Goal: Information Seeking & Learning: Learn about a topic

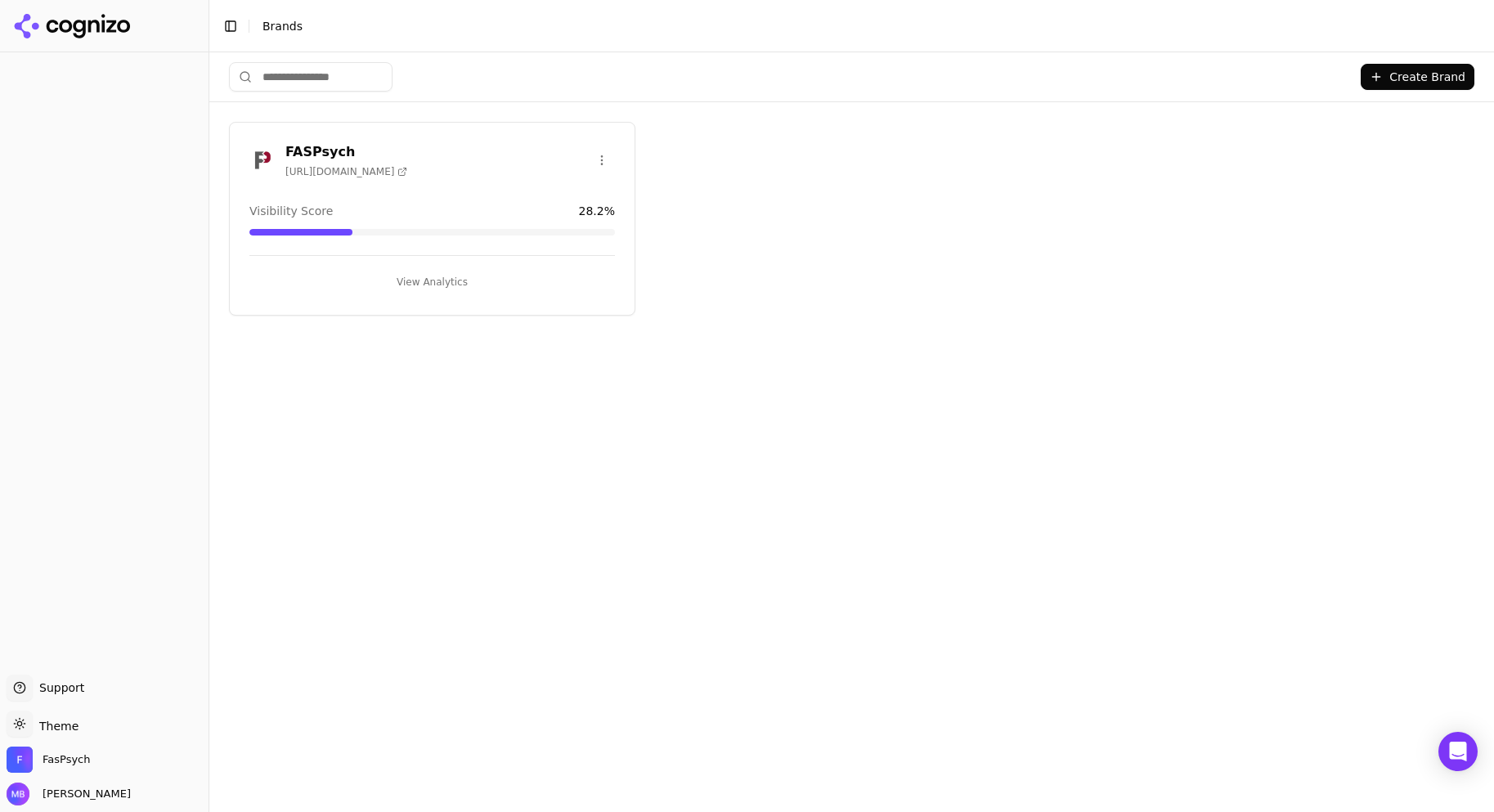
click at [423, 291] on button "View Analytics" at bounding box center [432, 282] width 366 height 26
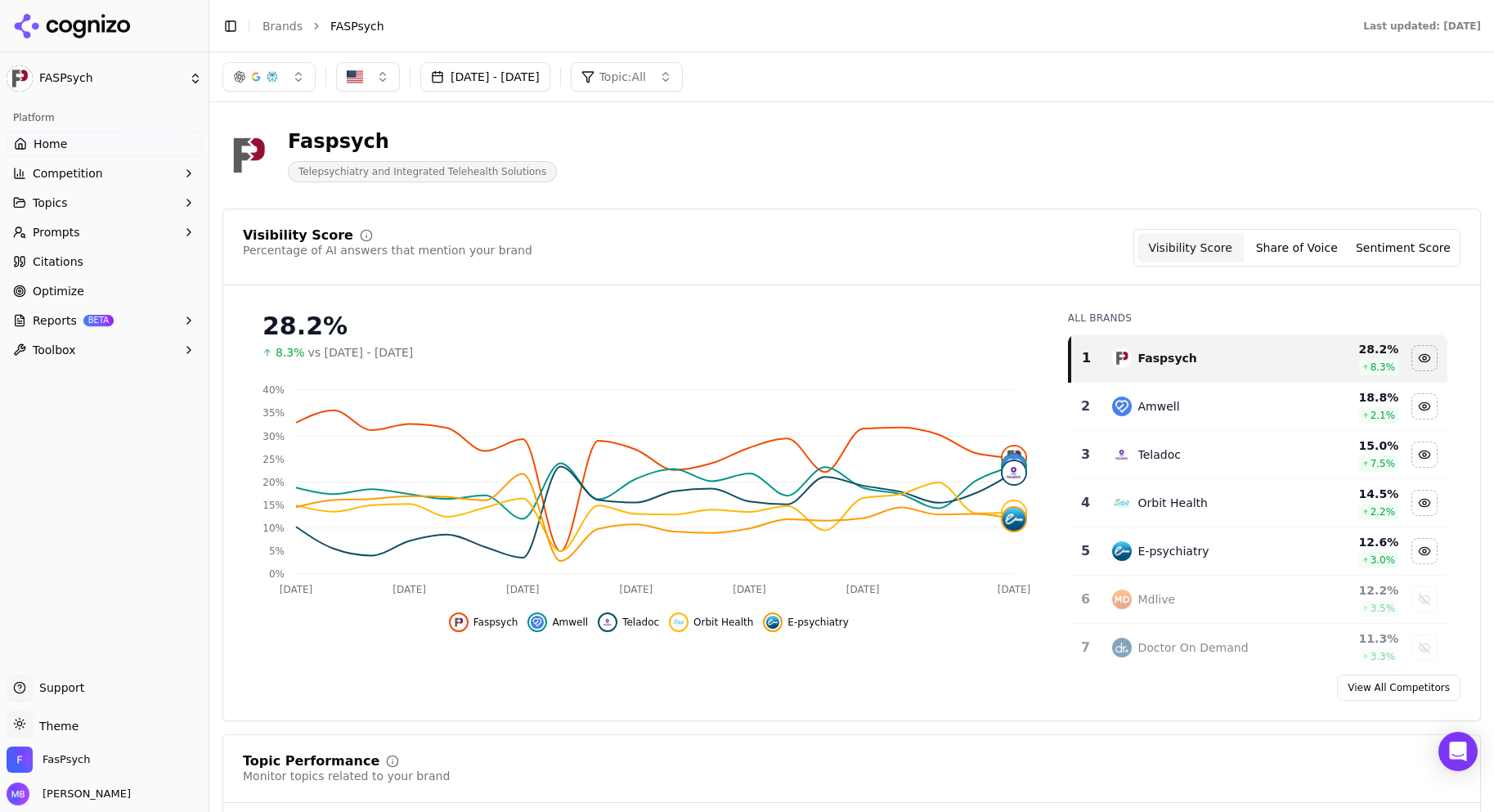
click at [1299, 257] on button "Share of Voice" at bounding box center [1297, 248] width 106 height 30
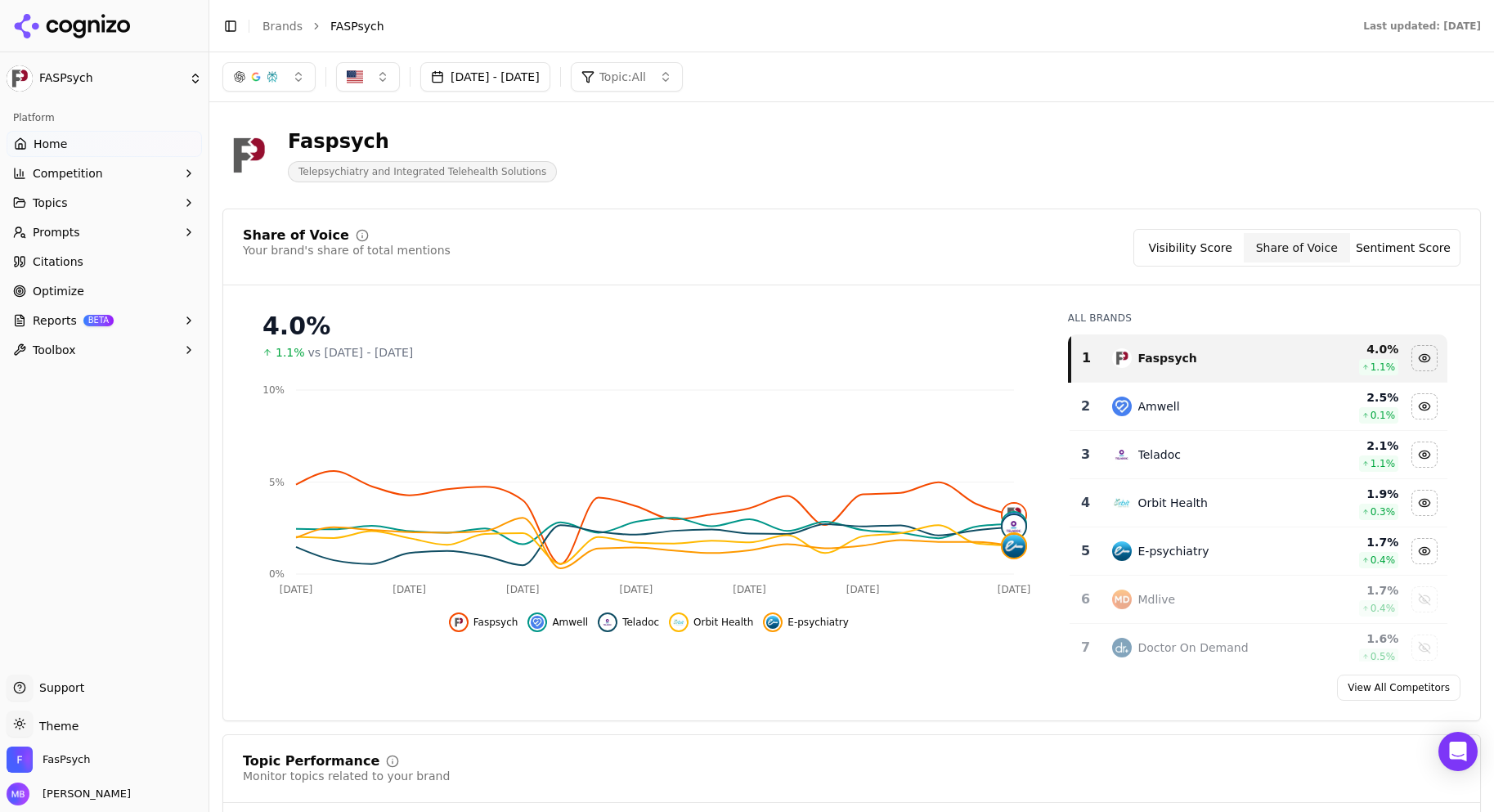
click at [1373, 262] on div "Visibility Score Share of Voice Sentiment Score" at bounding box center [1296, 247] width 327 height 37
click at [1376, 257] on button "Sentiment Score" at bounding box center [1403, 248] width 106 height 30
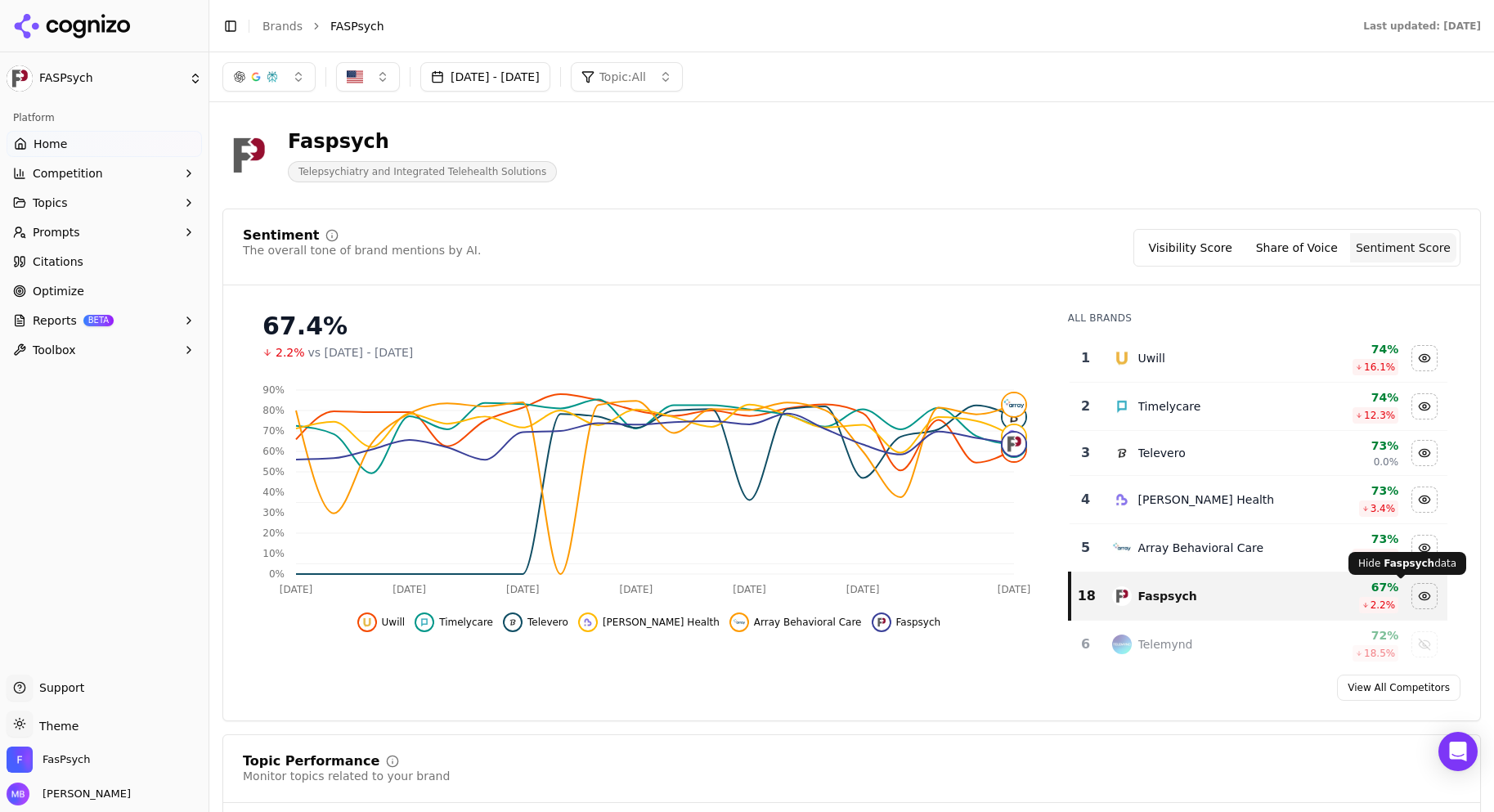
click at [1412, 595] on div "Hide faspsych data" at bounding box center [1424, 596] width 25 height 25
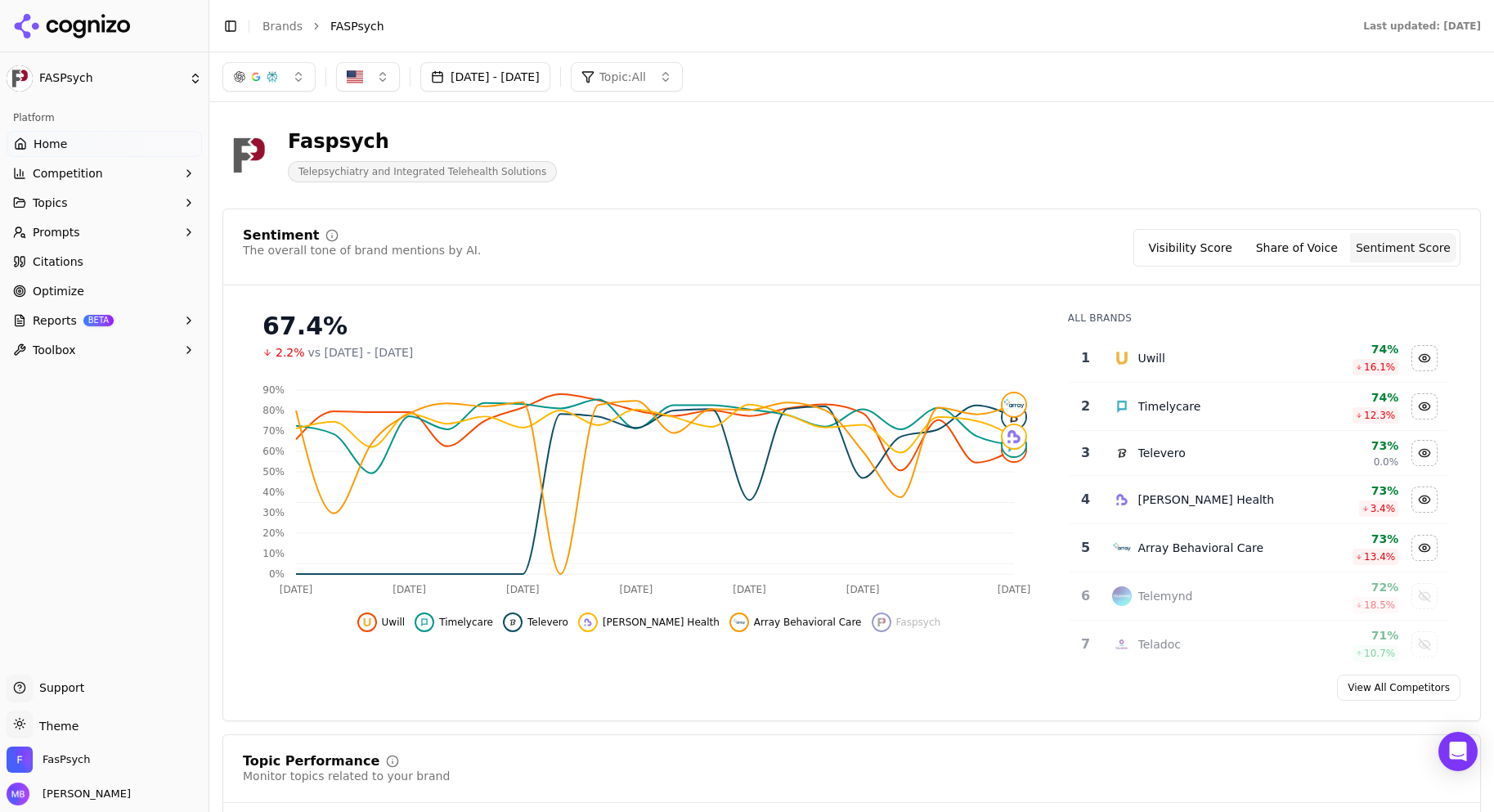
click at [1412, 595] on div "Show telemynd data" at bounding box center [1424, 596] width 25 height 25
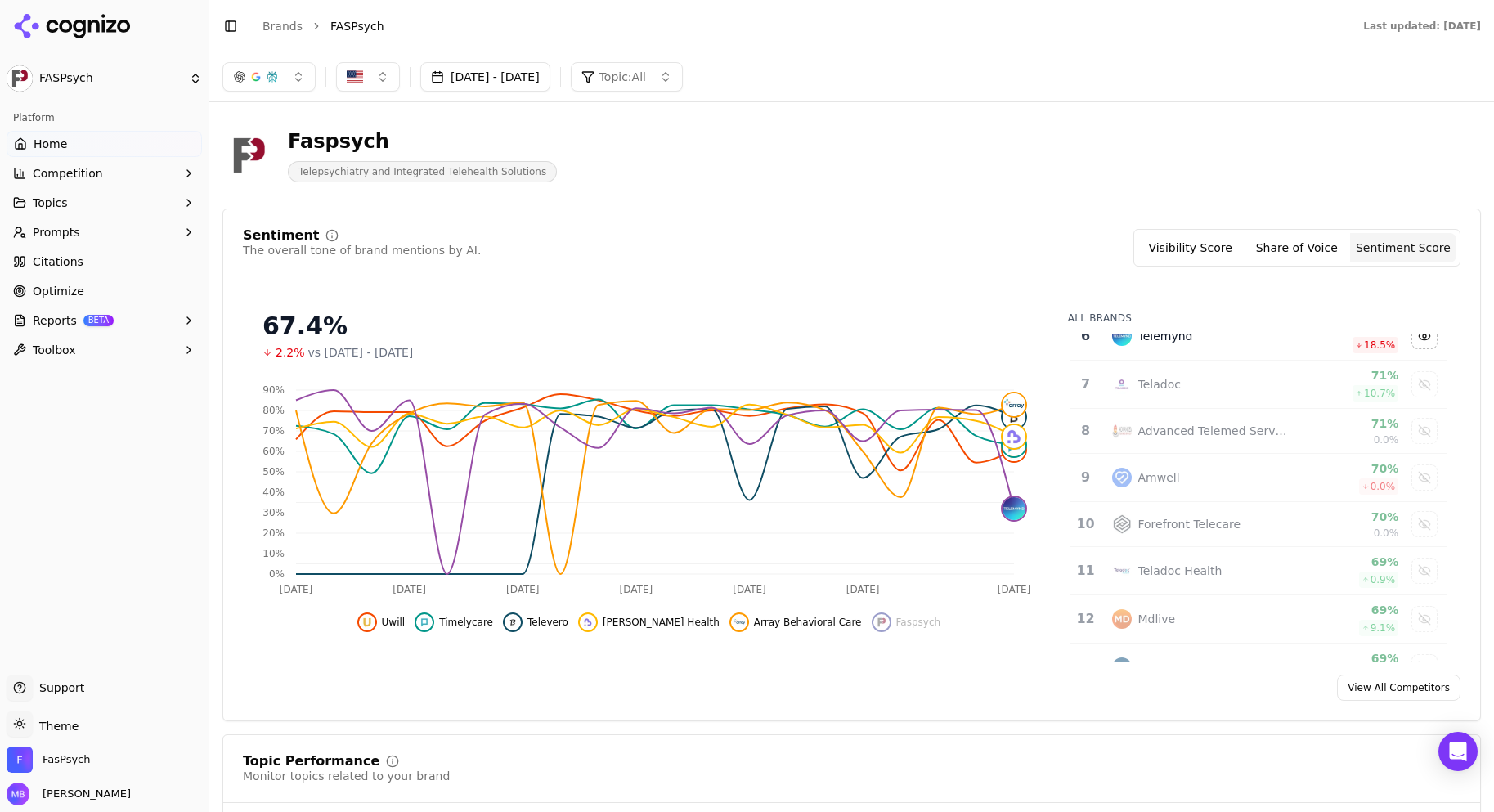
scroll to position [286, 0]
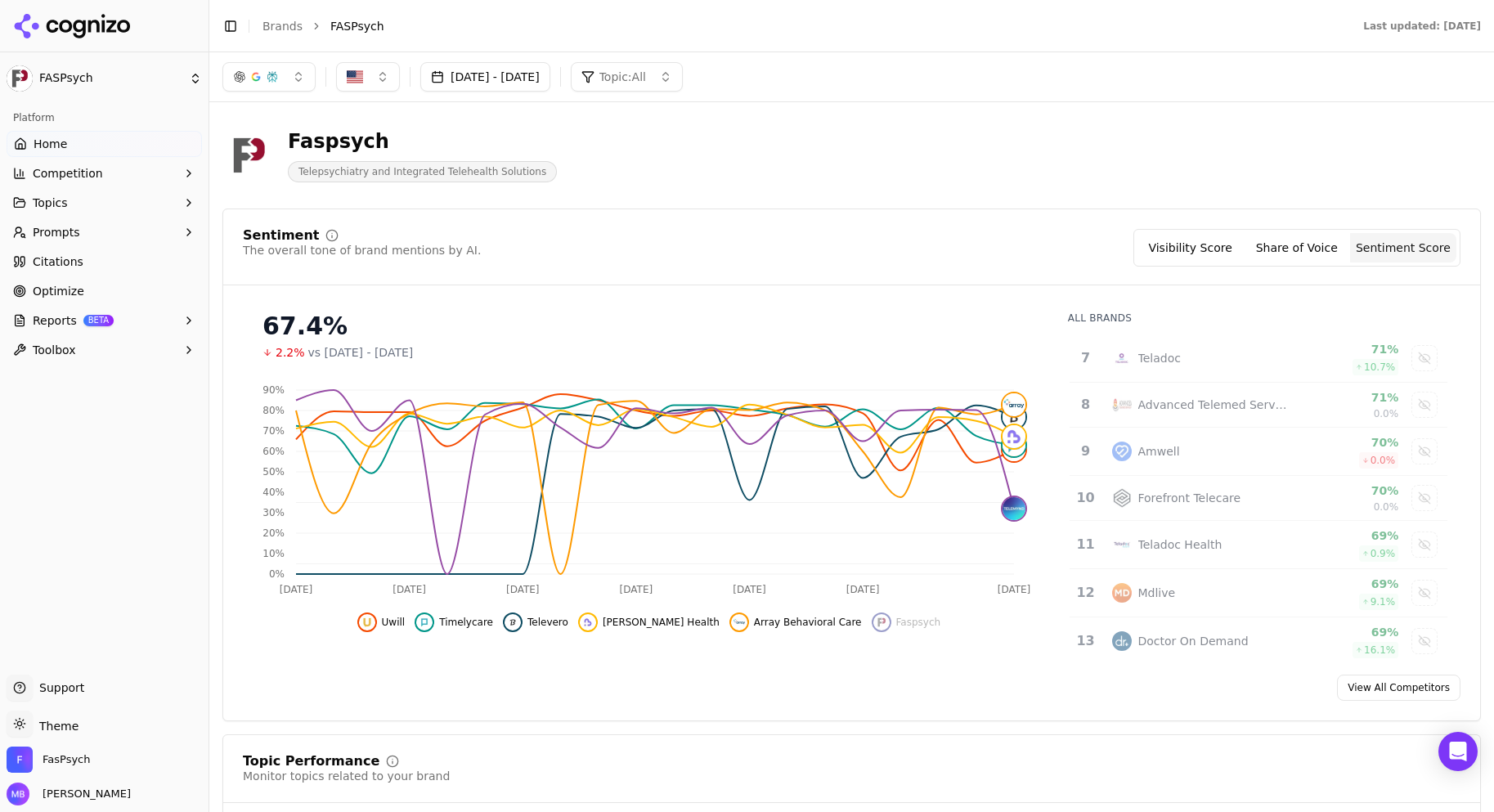
click at [1066, 214] on div "Sentiment The overall tone of brand mentions by AI. Visibility Score Share of V…" at bounding box center [852, 464] width 1258 height 512
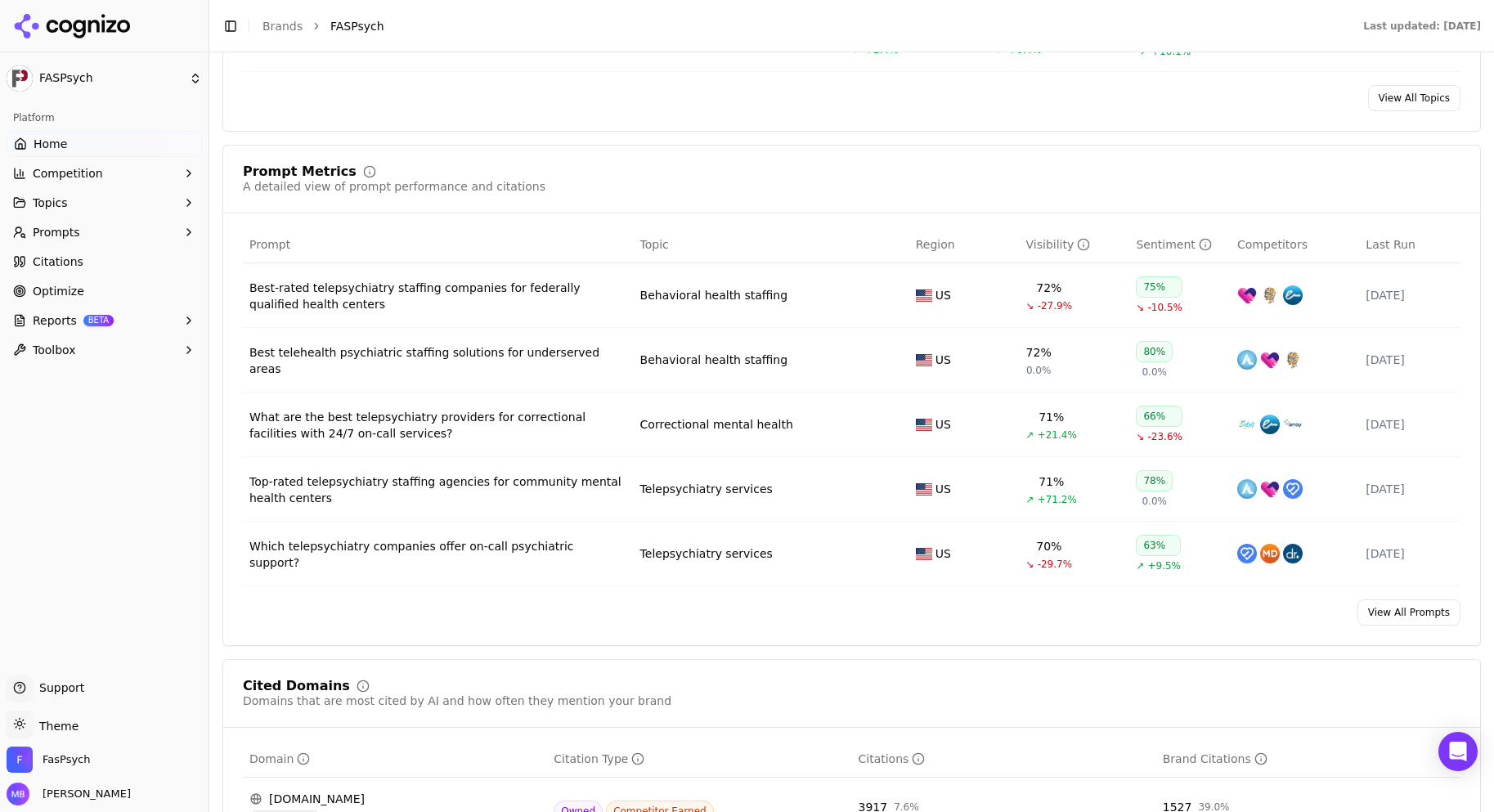
scroll to position [1155, 0]
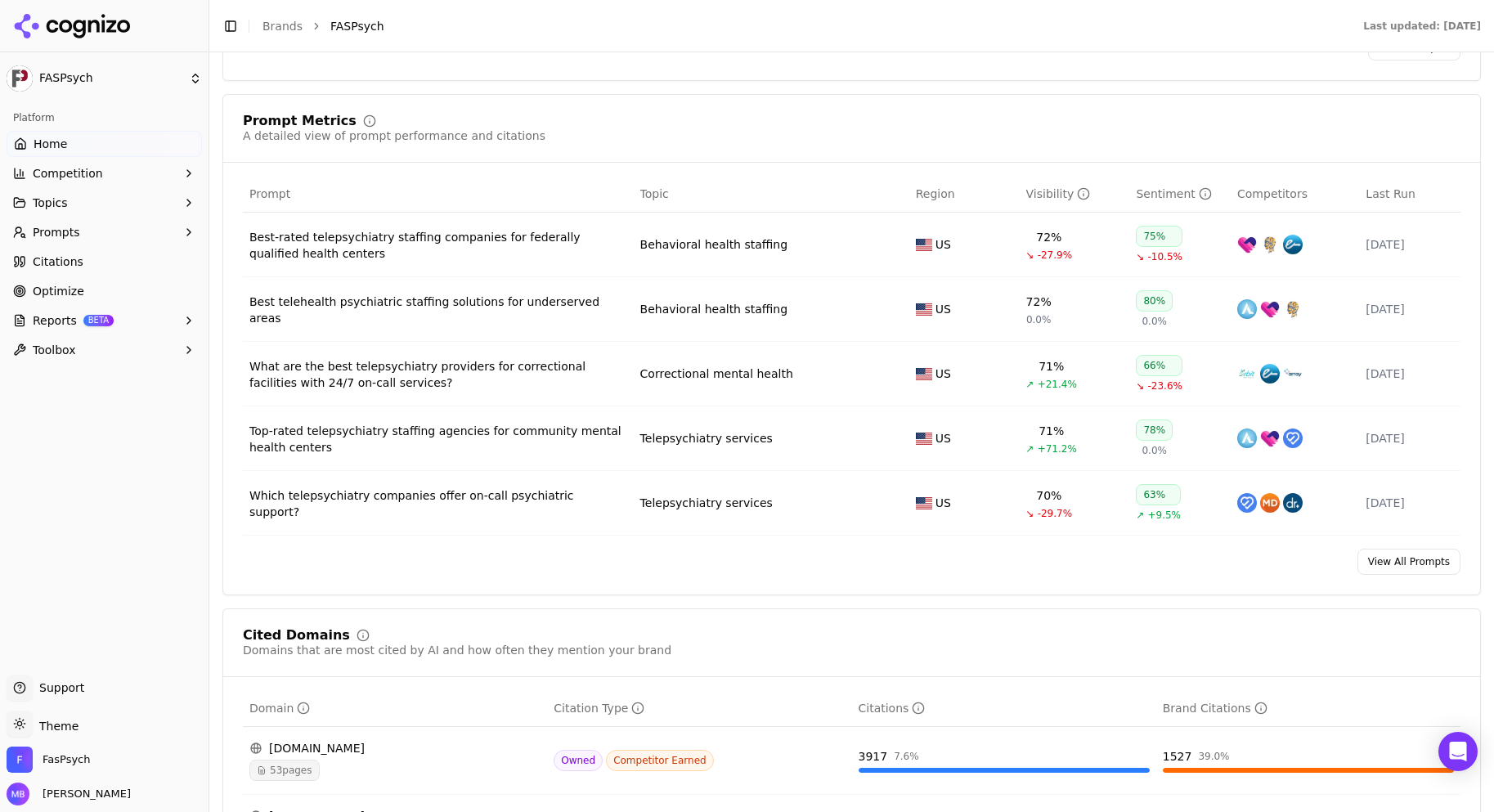
click at [497, 372] on div "What are the best telepsychiatry providers for correctional facilities with 24/…" at bounding box center [438, 375] width 377 height 33
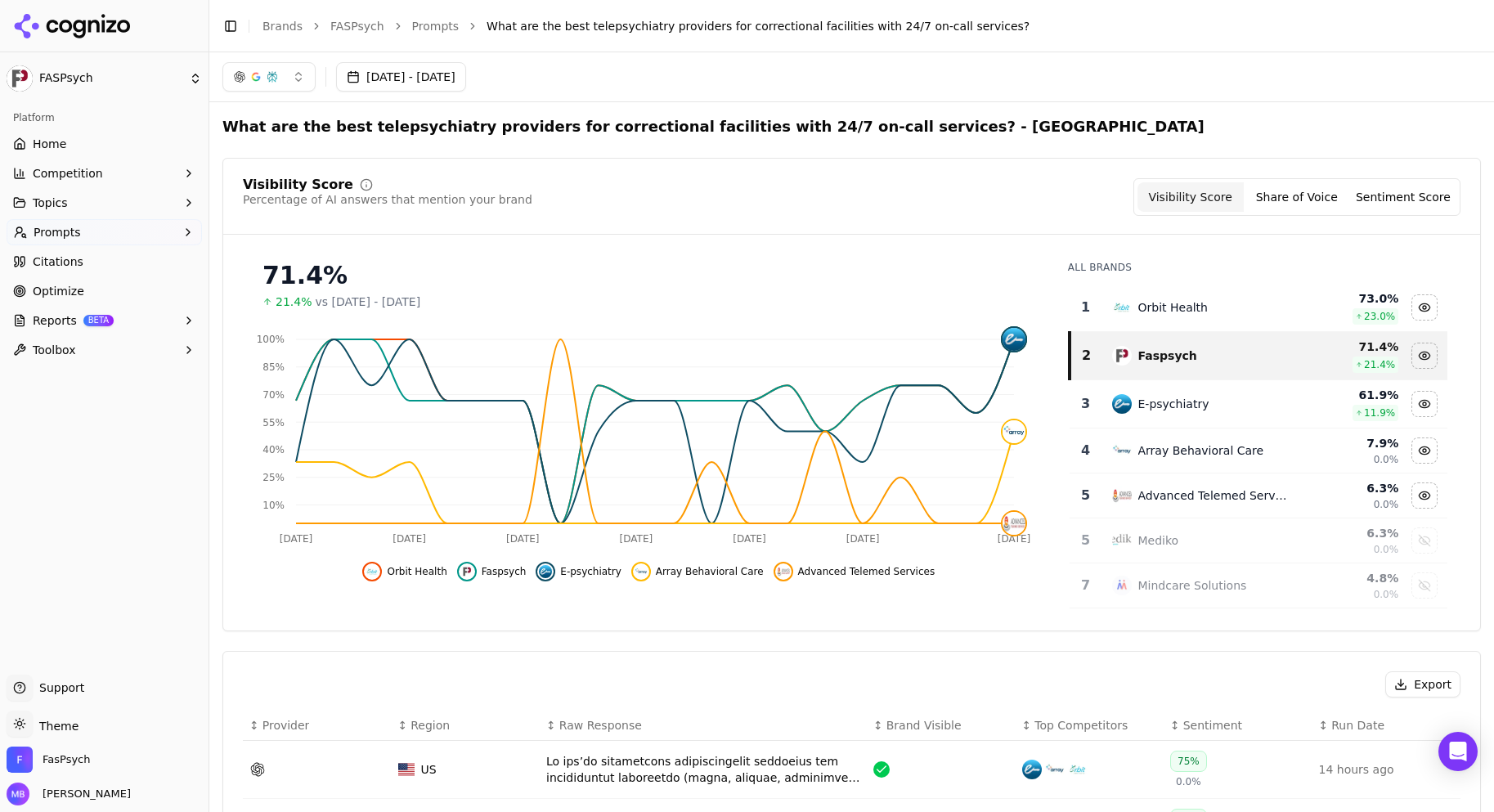
click at [101, 241] on button "Prompts" at bounding box center [104, 233] width 195 height 26
click at [108, 200] on button "Topics" at bounding box center [104, 203] width 195 height 26
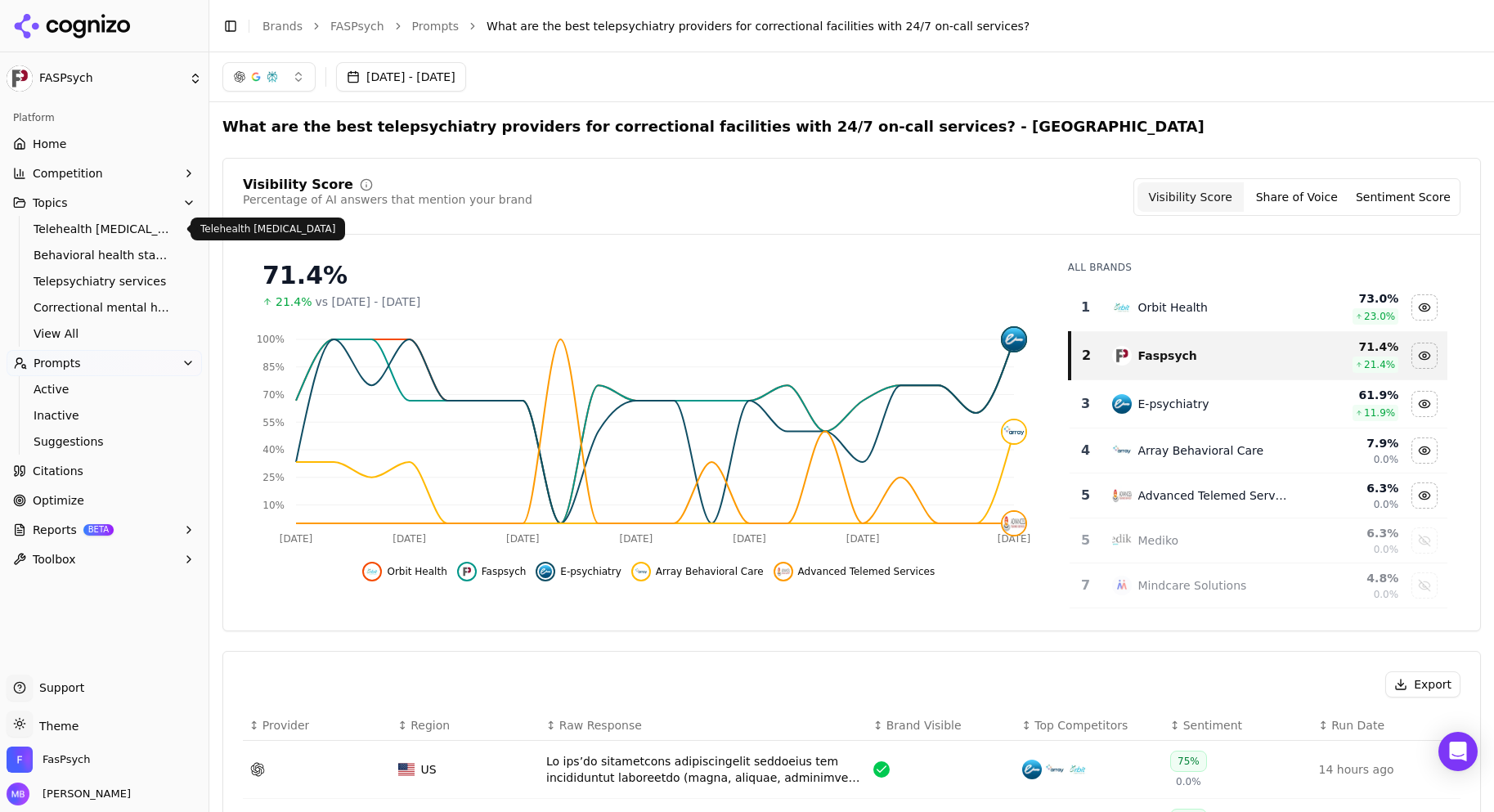
click at [122, 227] on span "Telehealth medication management" at bounding box center [105, 229] width 142 height 17
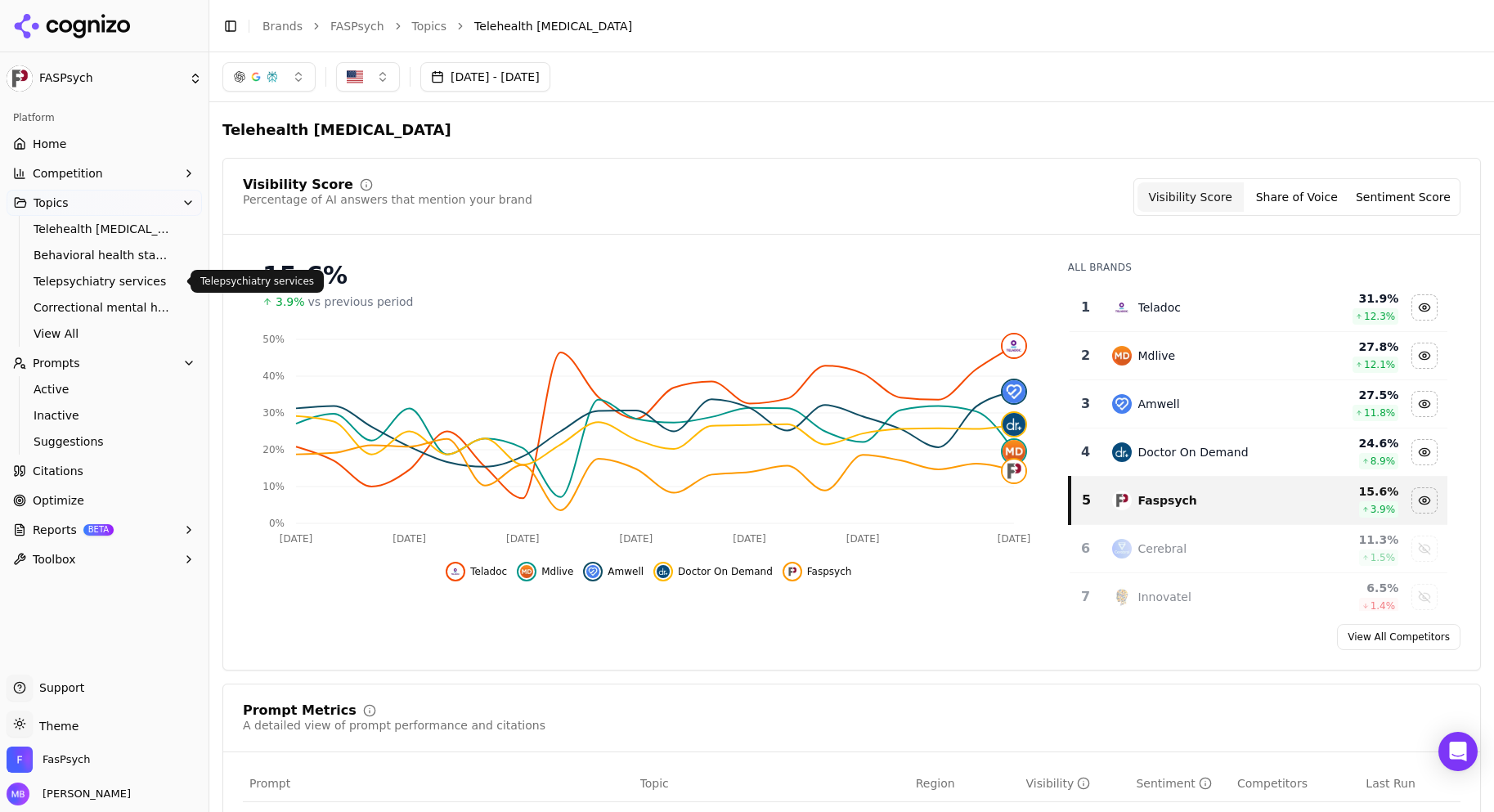
click at [125, 282] on span "Telepsychiatry services" at bounding box center [105, 281] width 142 height 17
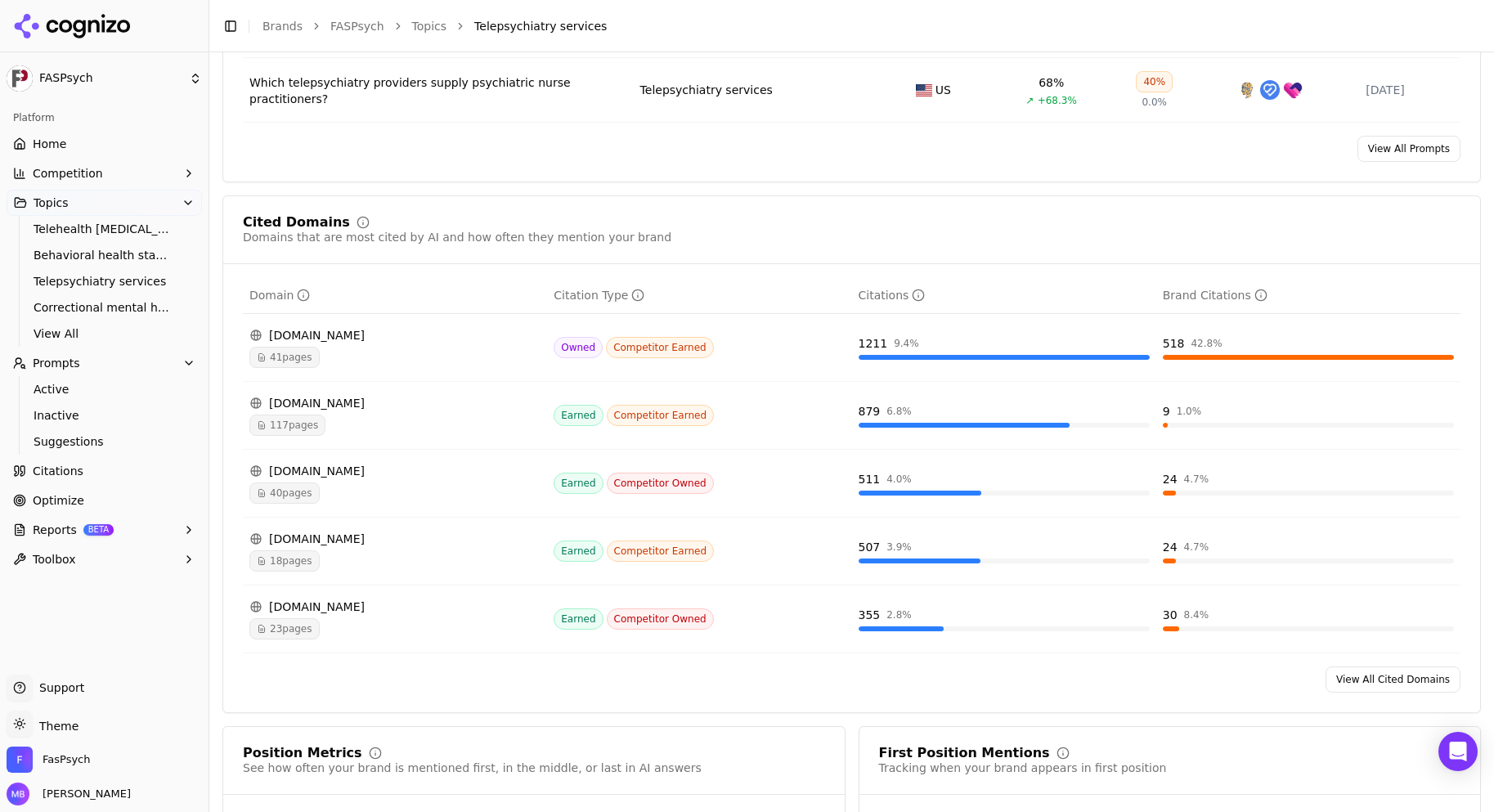
scroll to position [1014, 0]
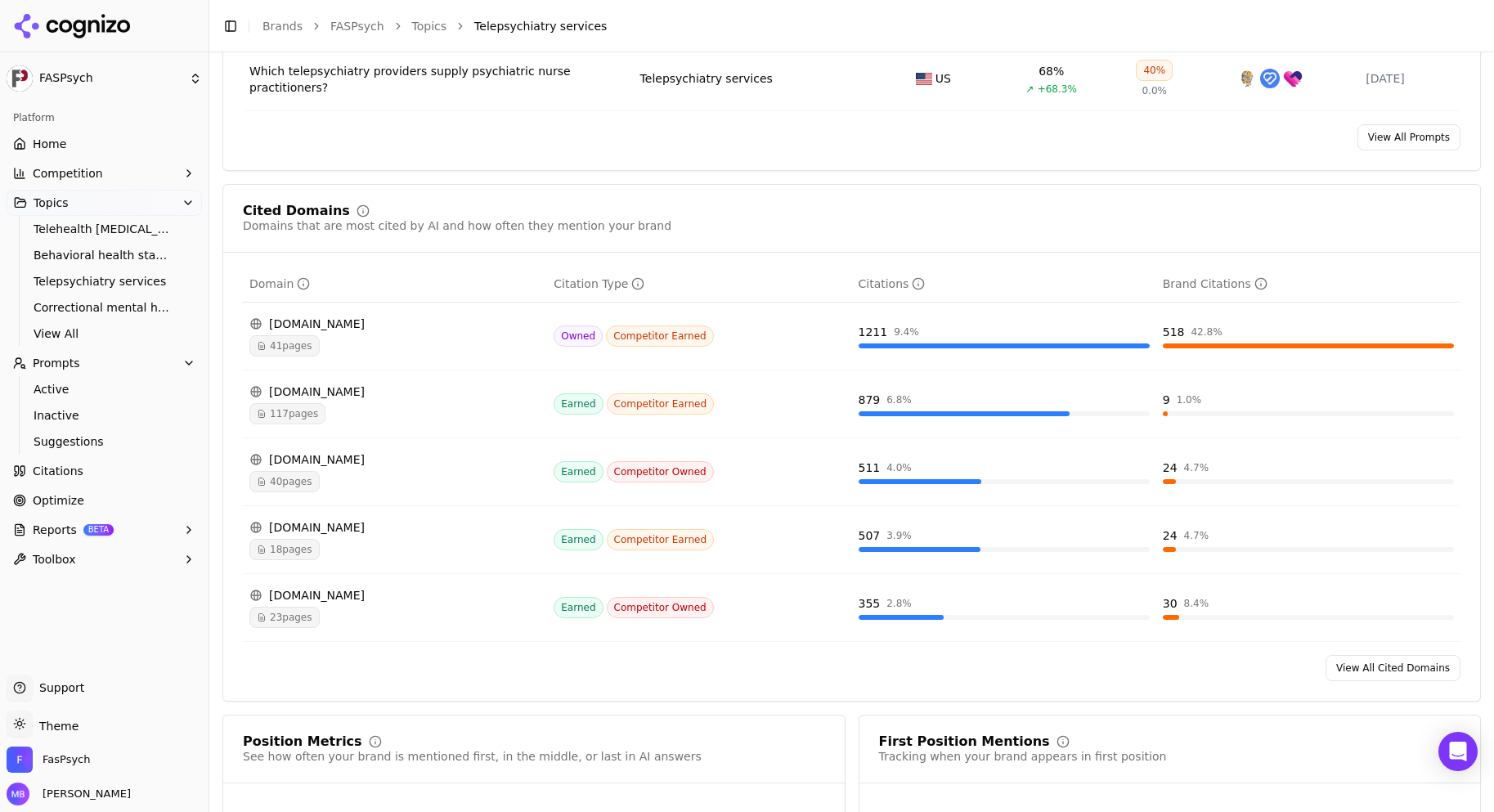
click at [142, 447] on span "Suggestions" at bounding box center [105, 442] width 142 height 17
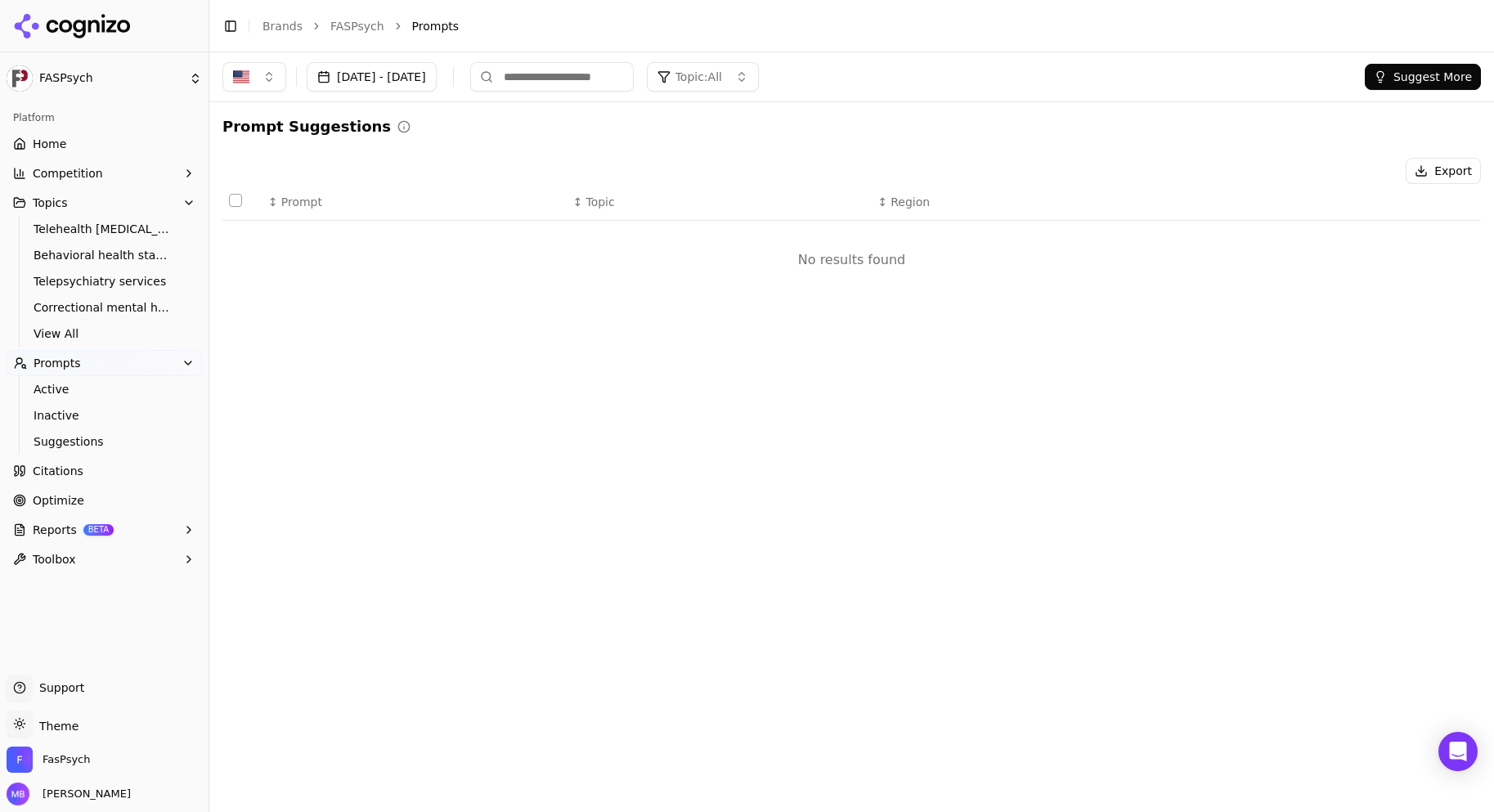
click at [129, 179] on button "Competition" at bounding box center [104, 174] width 195 height 26
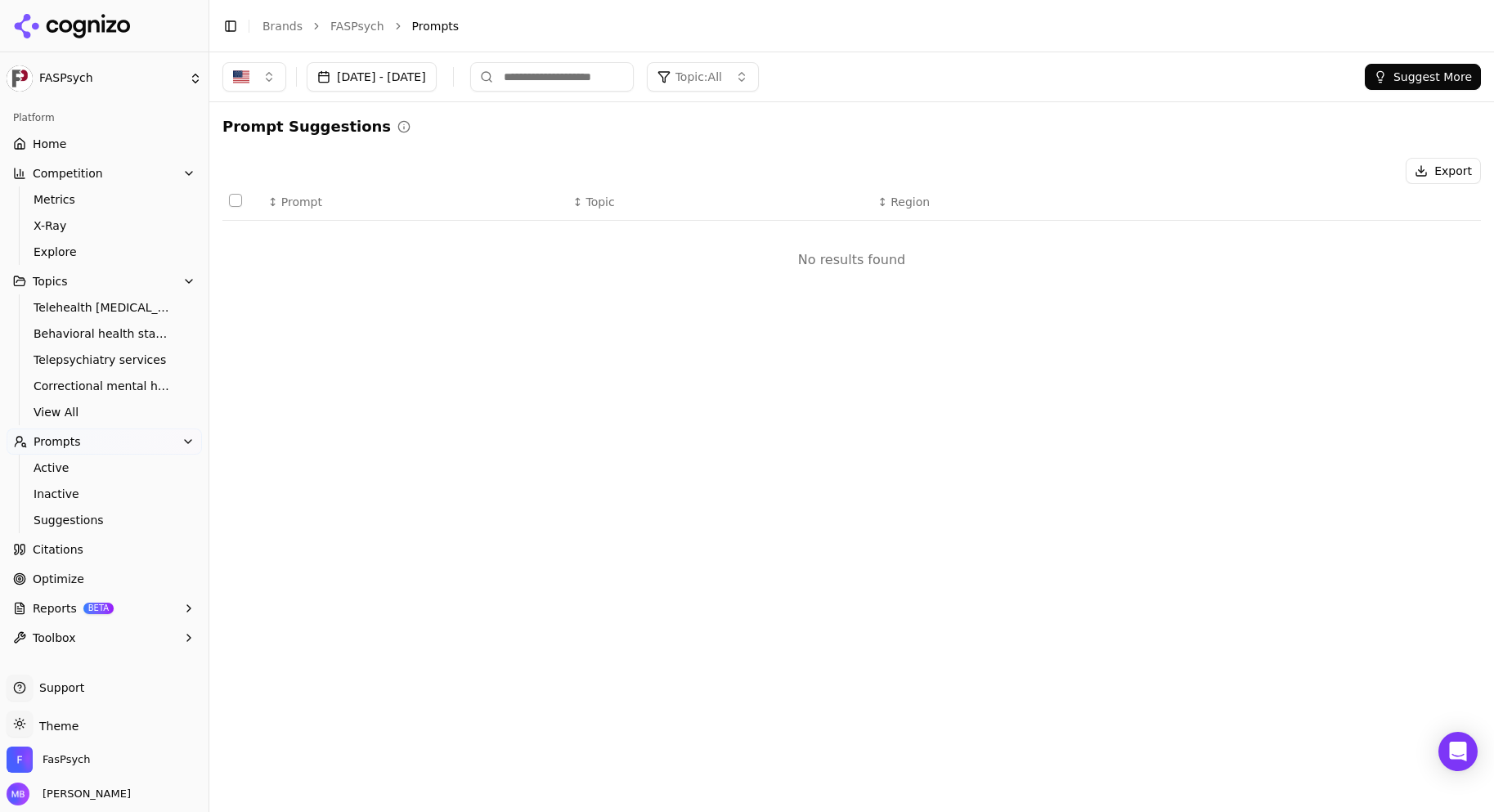
click at [126, 238] on ul "Metrics X-Ray Explore" at bounding box center [105, 225] width 172 height 79
click at [120, 250] on span "Explore" at bounding box center [105, 252] width 142 height 17
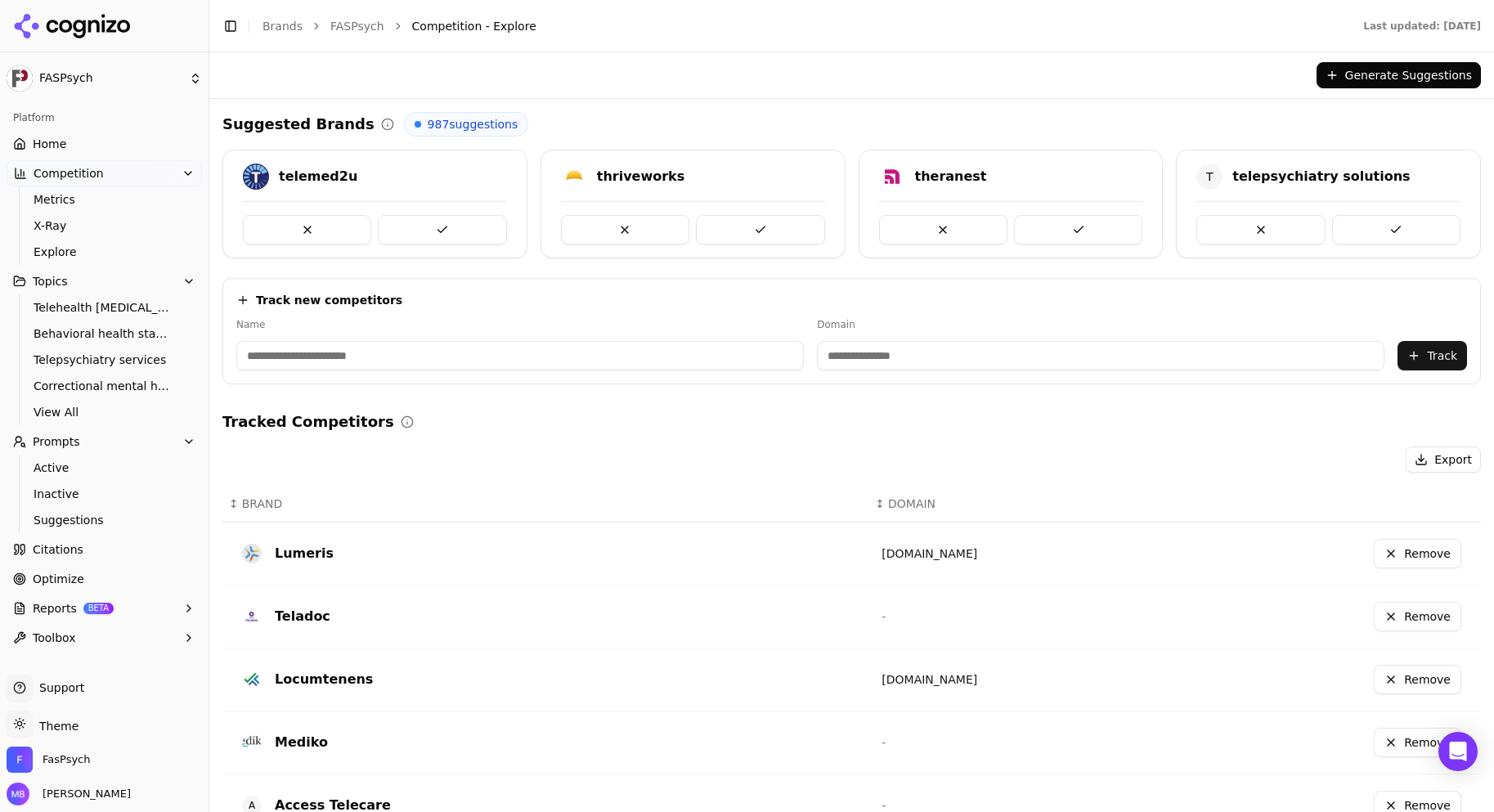
click at [121, 640] on button "Toolbox" at bounding box center [104, 638] width 195 height 26
click at [127, 617] on button "Reports BETA" at bounding box center [104, 608] width 195 height 26
click at [122, 572] on link "Optimize" at bounding box center [104, 579] width 195 height 26
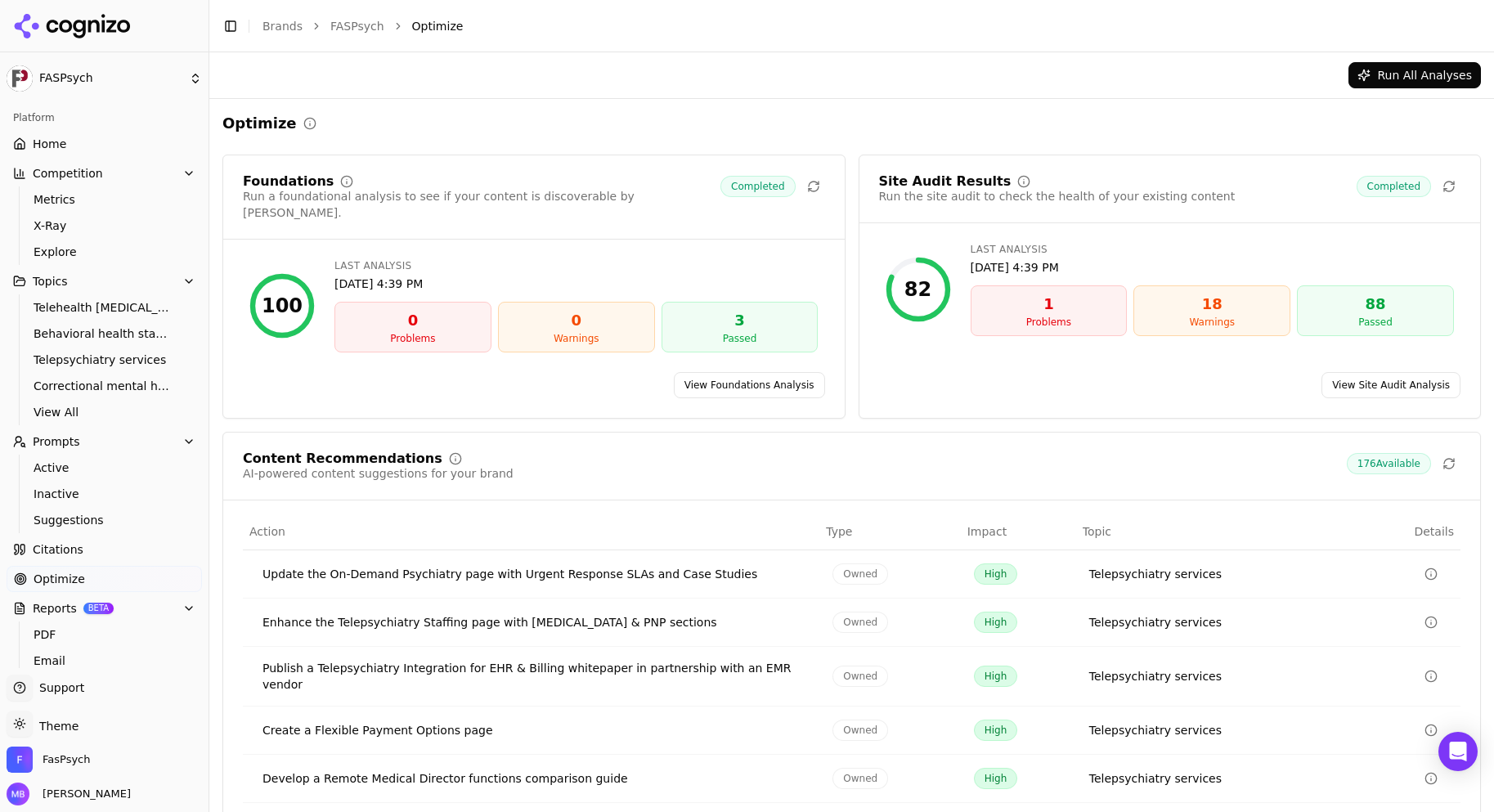
click at [1011, 310] on div "1" at bounding box center [1050, 305] width 142 height 23
click at [810, 455] on div "Content Recommendations AI-powered content suggestions for your brand 176 Avail…" at bounding box center [851, 467] width 1218 height 30
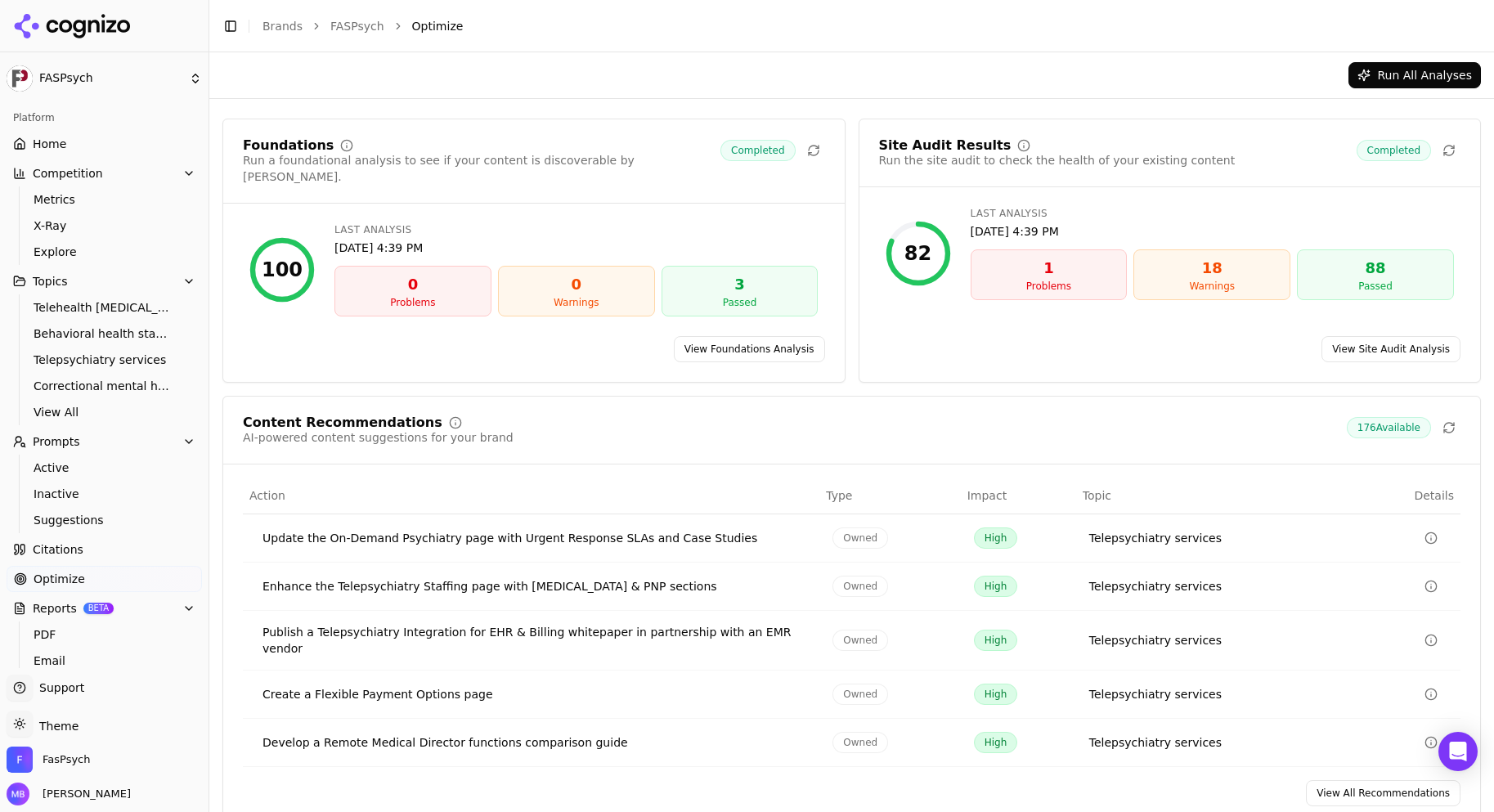
click at [409, 686] on div "Create a Flexible Payment Options page" at bounding box center [534, 694] width 544 height 17
click at [1332, 780] on link "View All Recommendations" at bounding box center [1383, 793] width 155 height 26
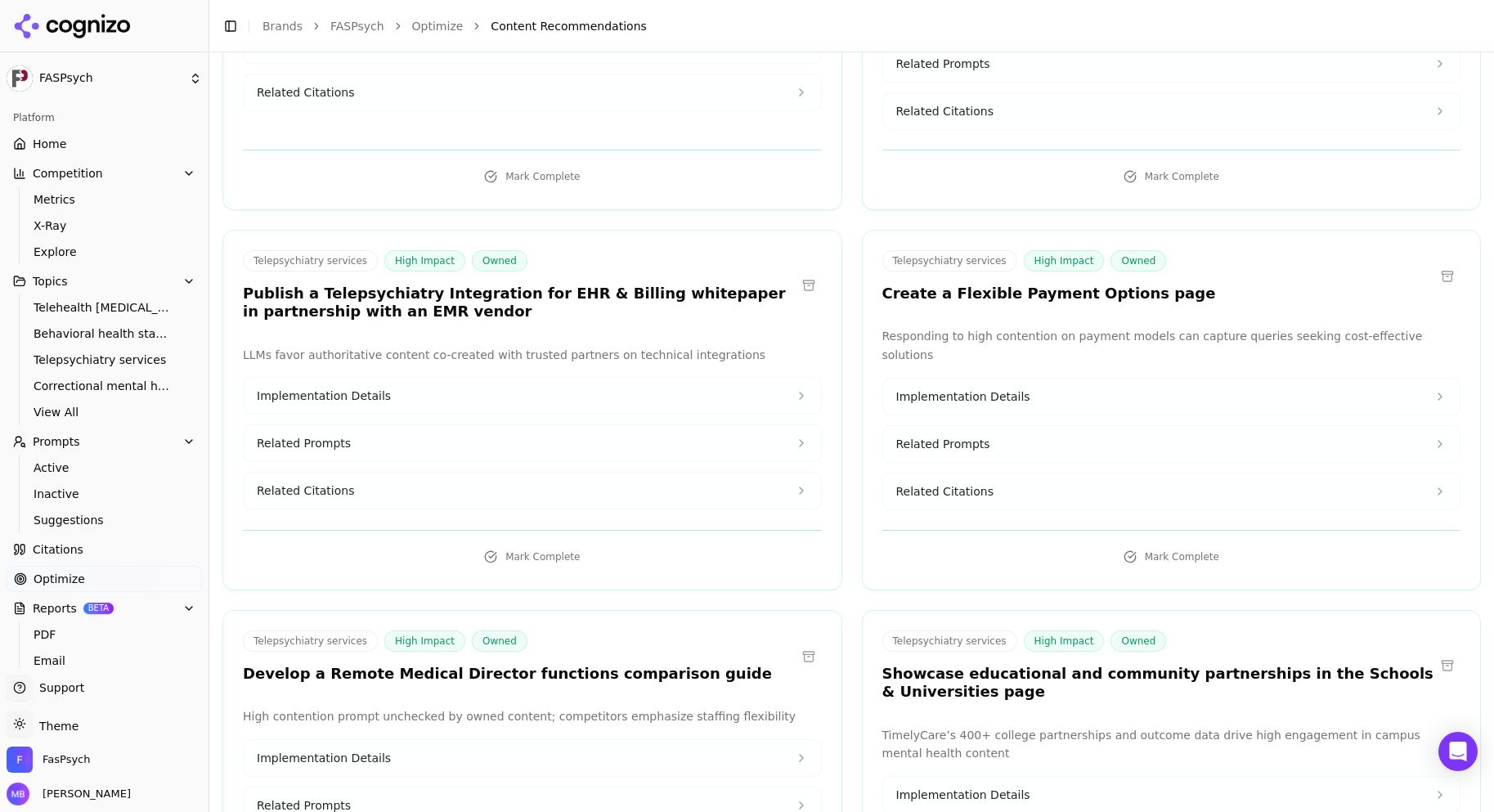
scroll to position [523, 0]
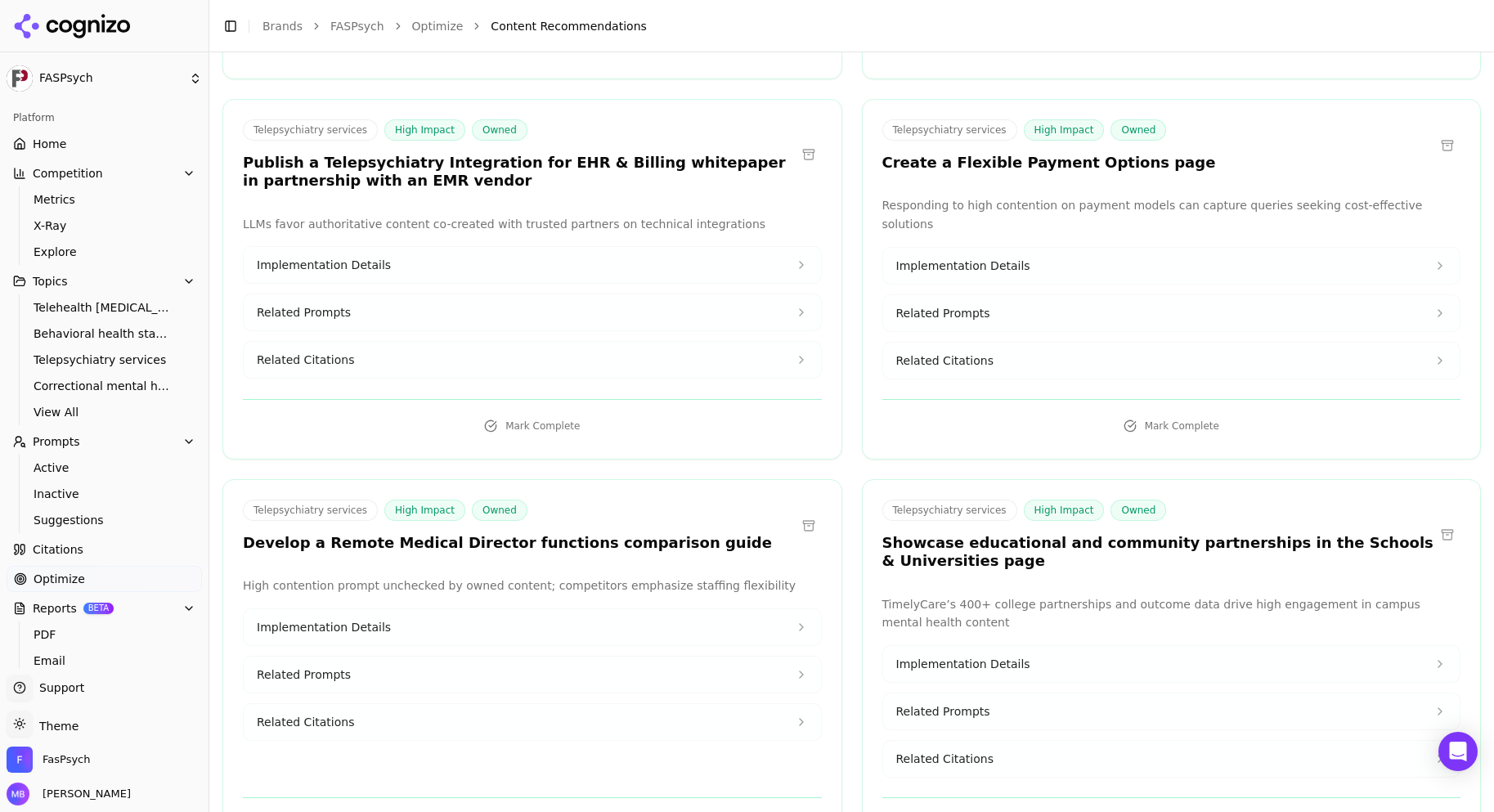
click at [1087, 261] on button "Implementation Details" at bounding box center [1171, 265] width 577 height 36
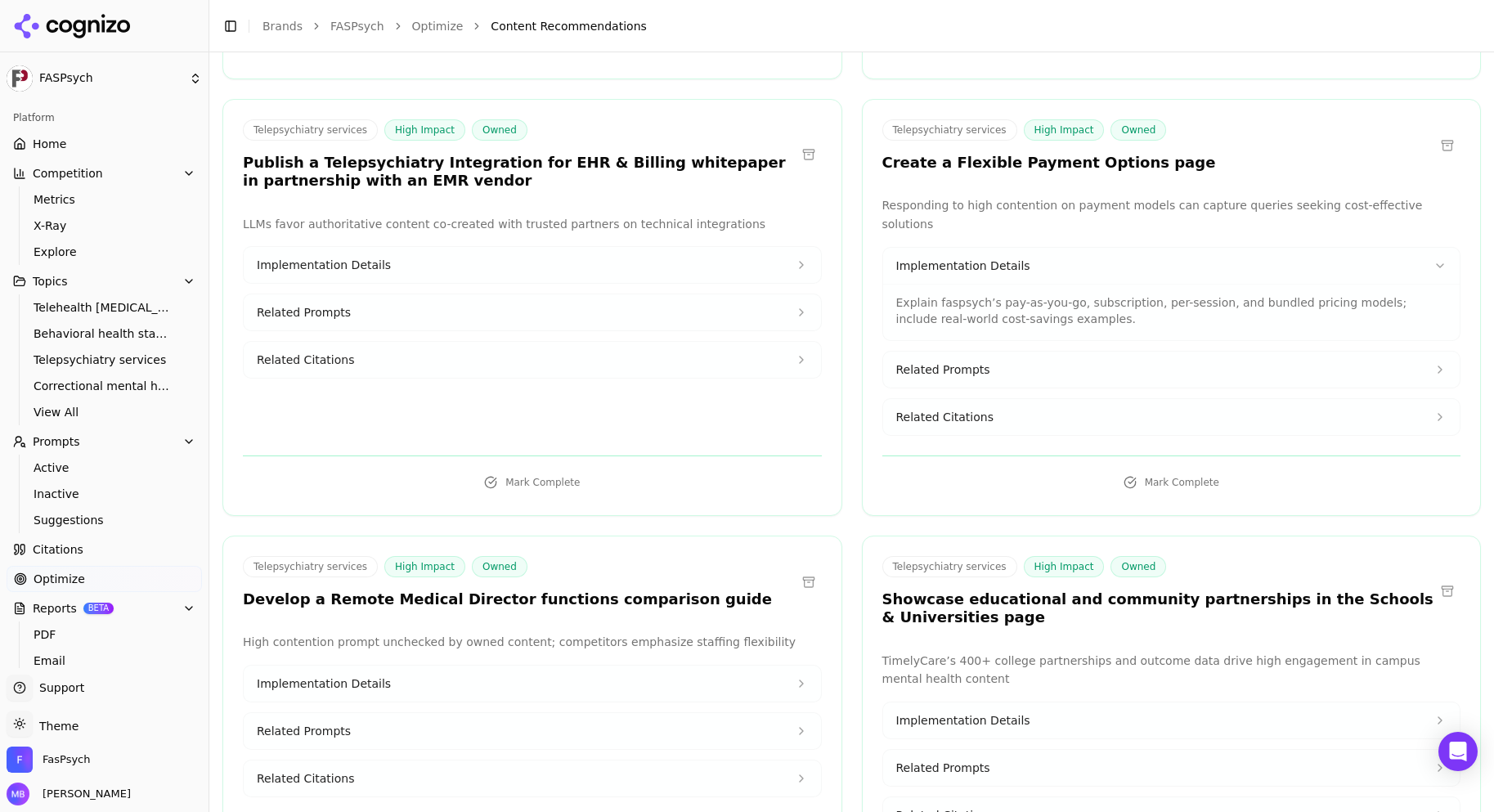
click at [1054, 352] on button "Related Prompts" at bounding box center [1171, 369] width 577 height 36
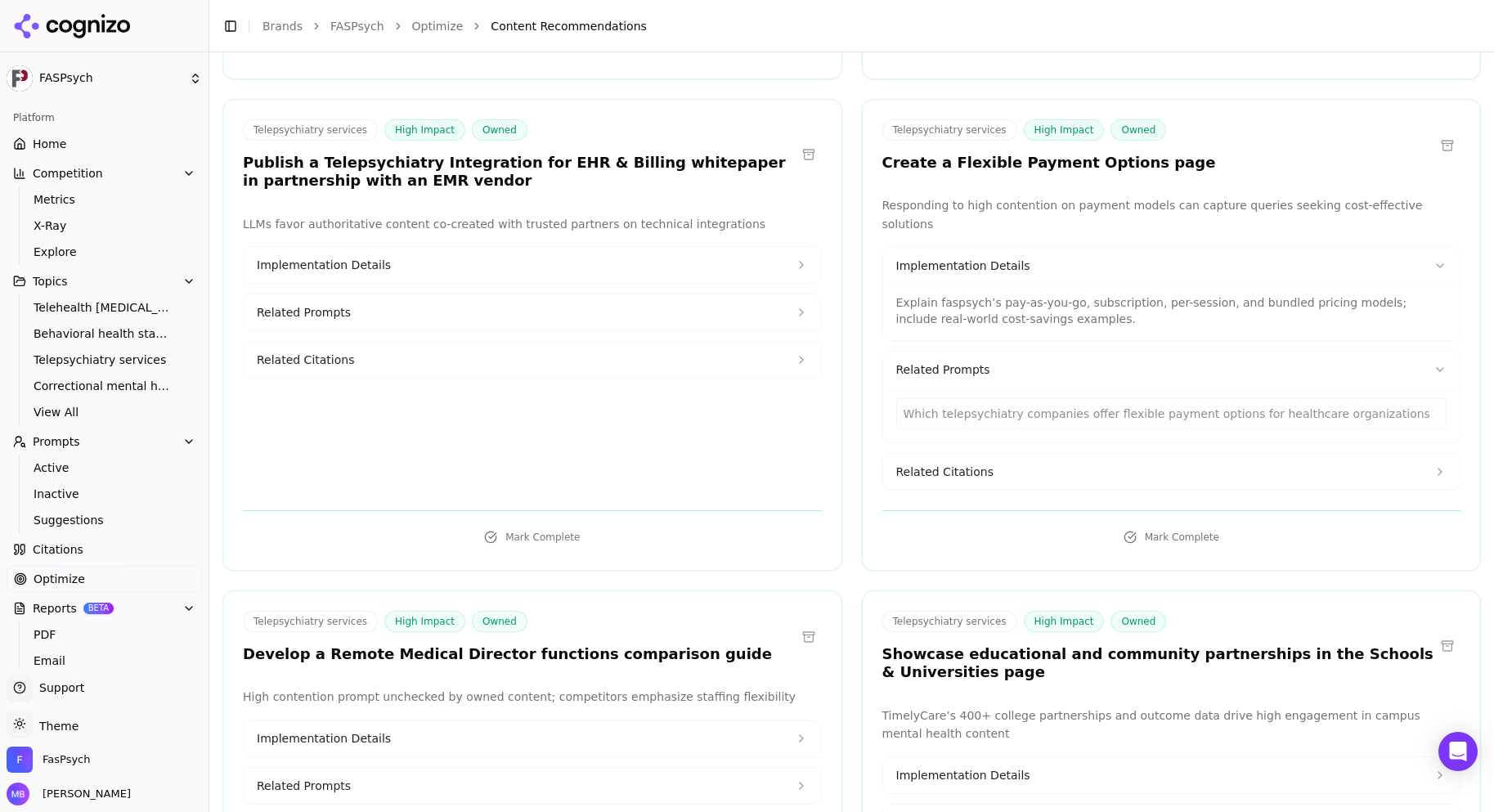
click at [988, 454] on button "Related Citations" at bounding box center [1171, 471] width 577 height 36
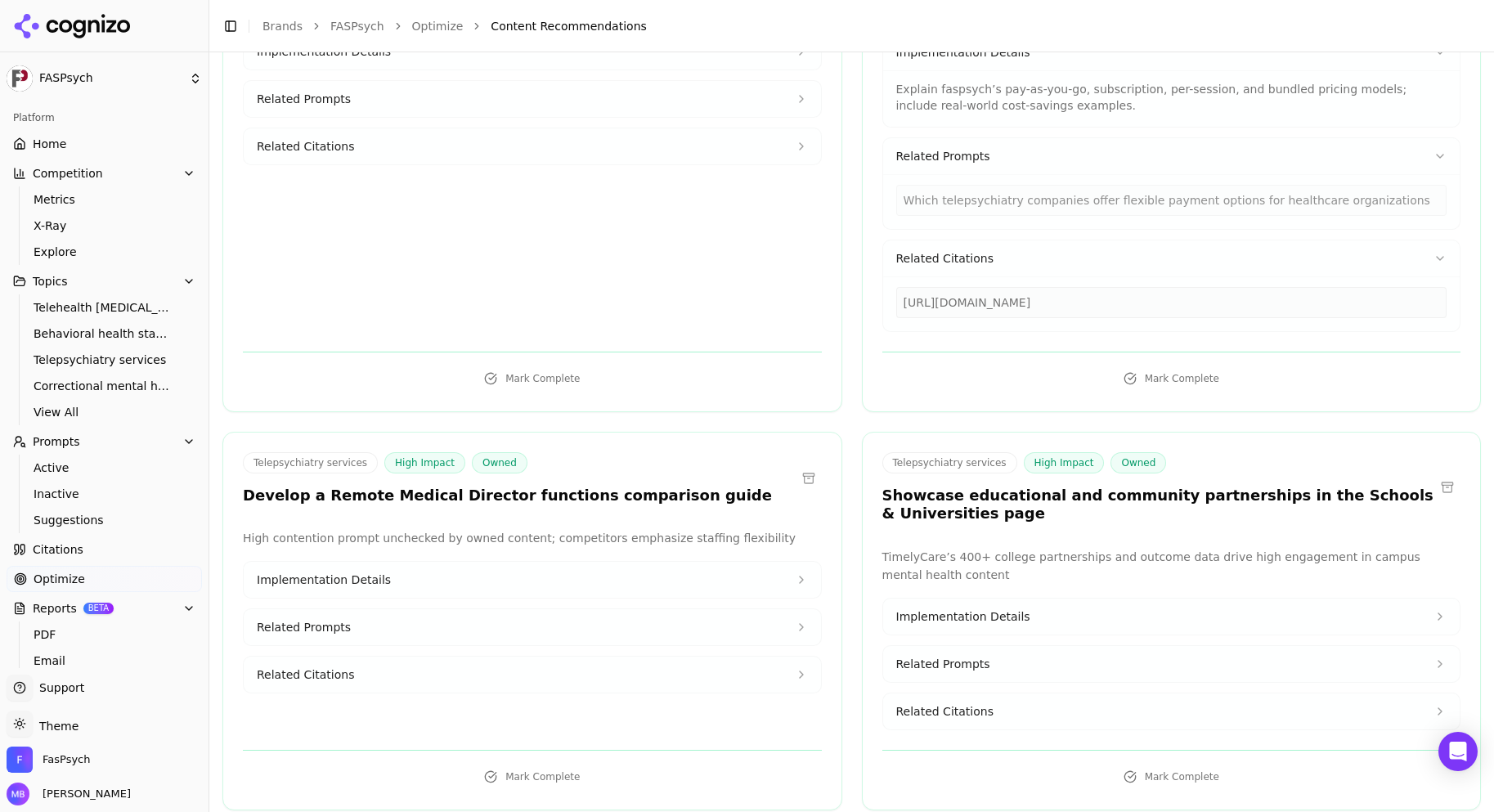
scroll to position [752, 0]
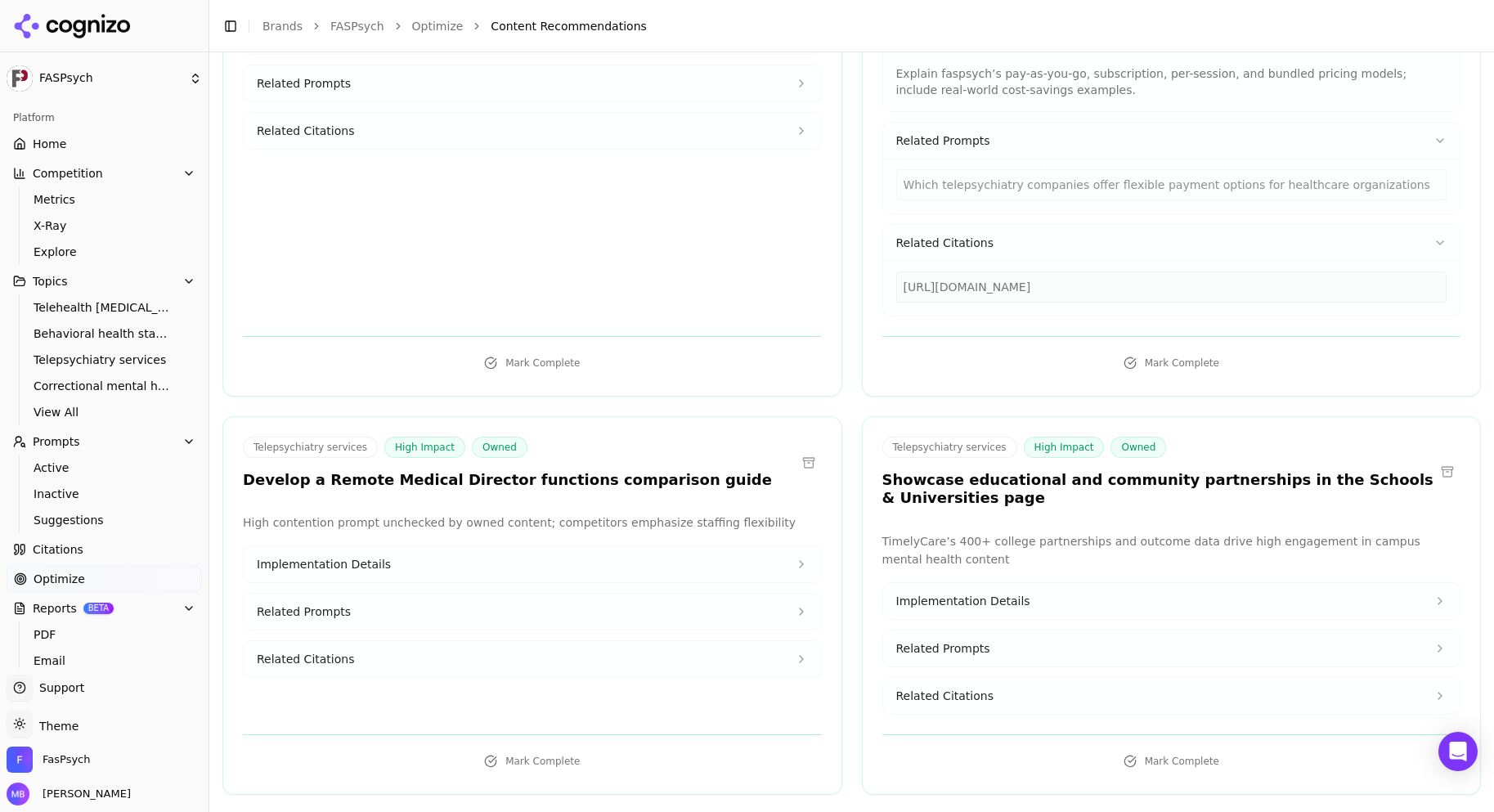
click at [802, 546] on button "Implementation Details" at bounding box center [531, 564] width 577 height 36
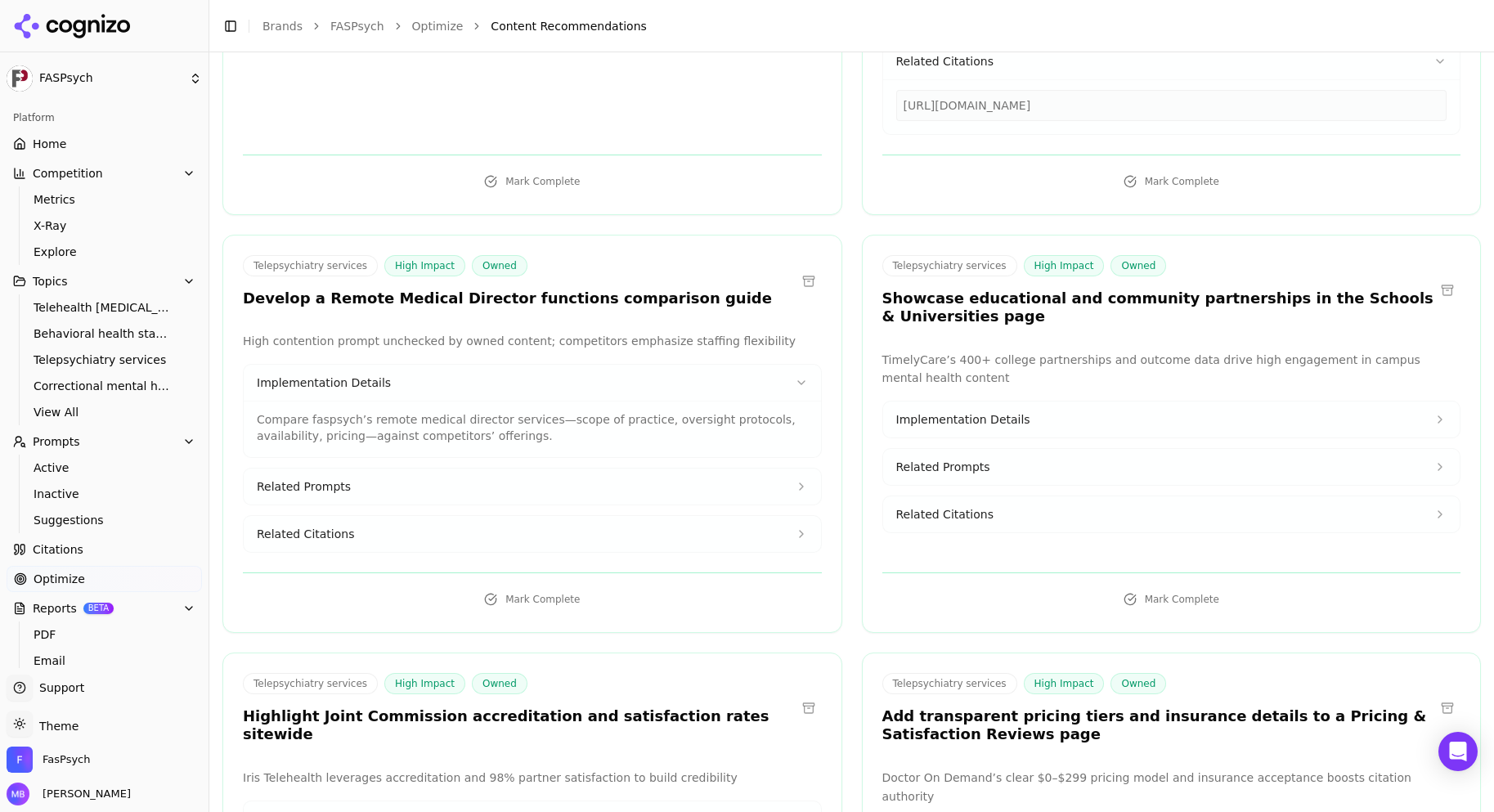
scroll to position [949, 0]
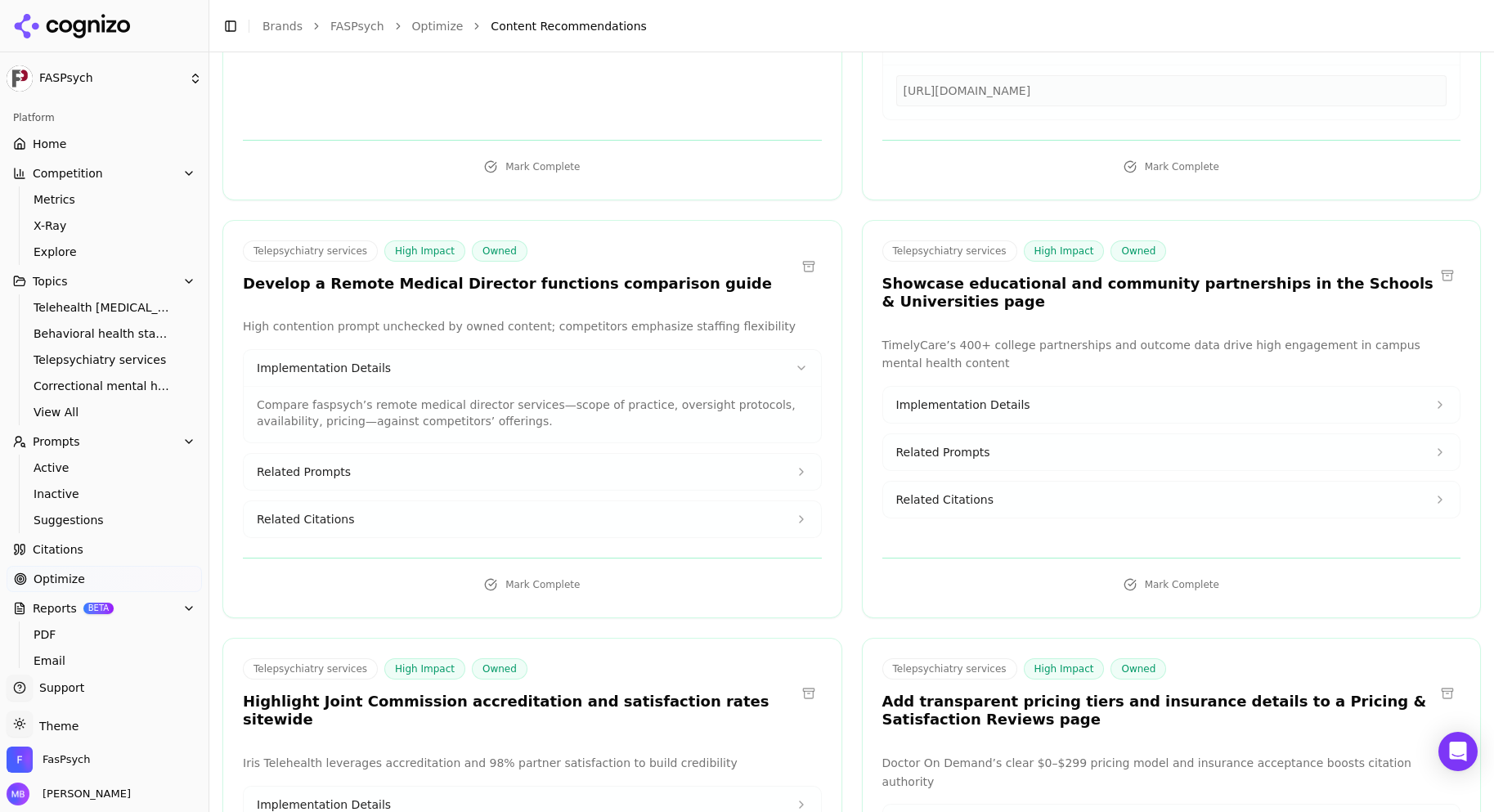
click at [772, 464] on button "Related Prompts" at bounding box center [531, 471] width 577 height 36
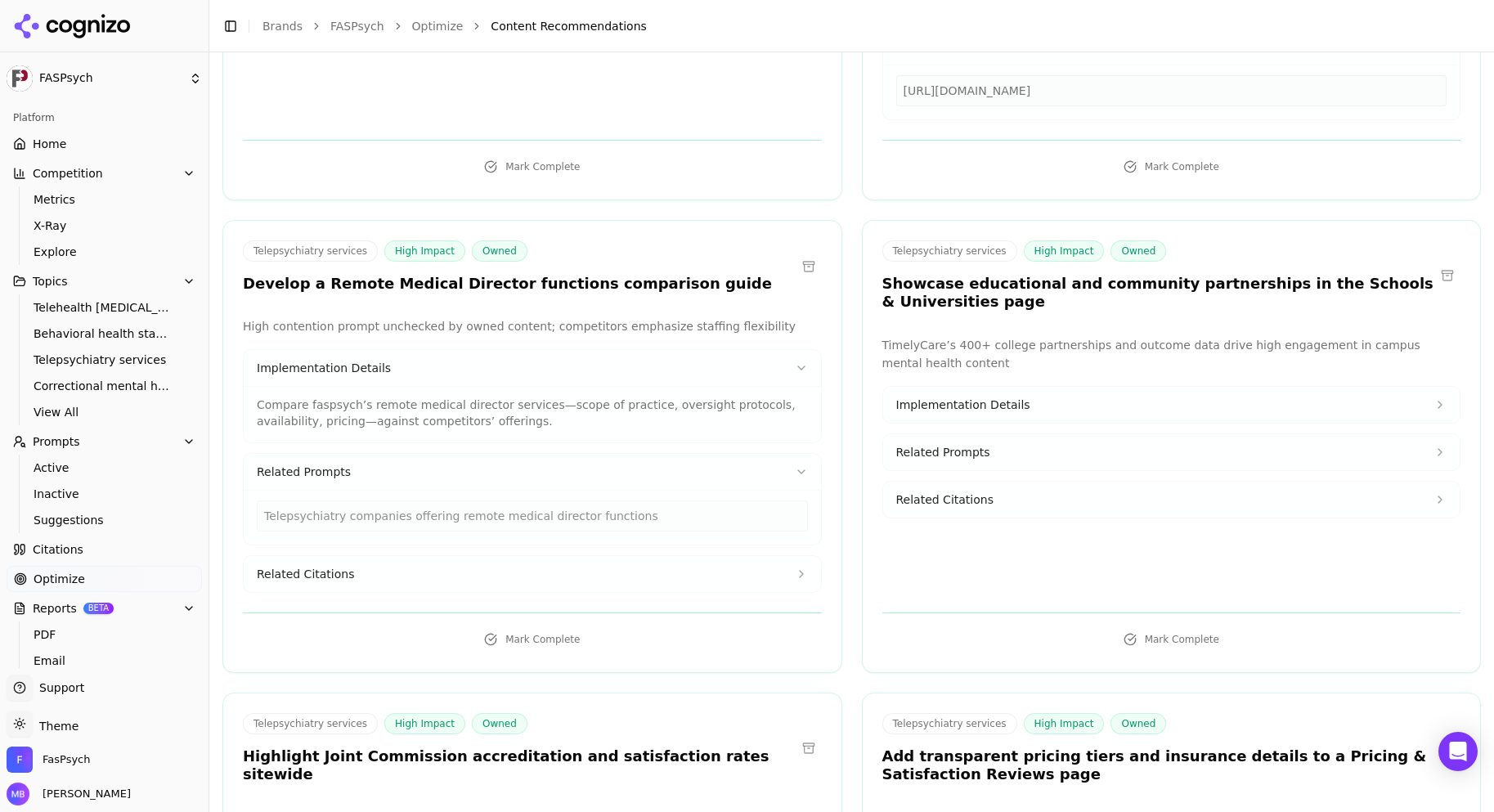
click at [703, 556] on button "Related Citations" at bounding box center [531, 574] width 577 height 36
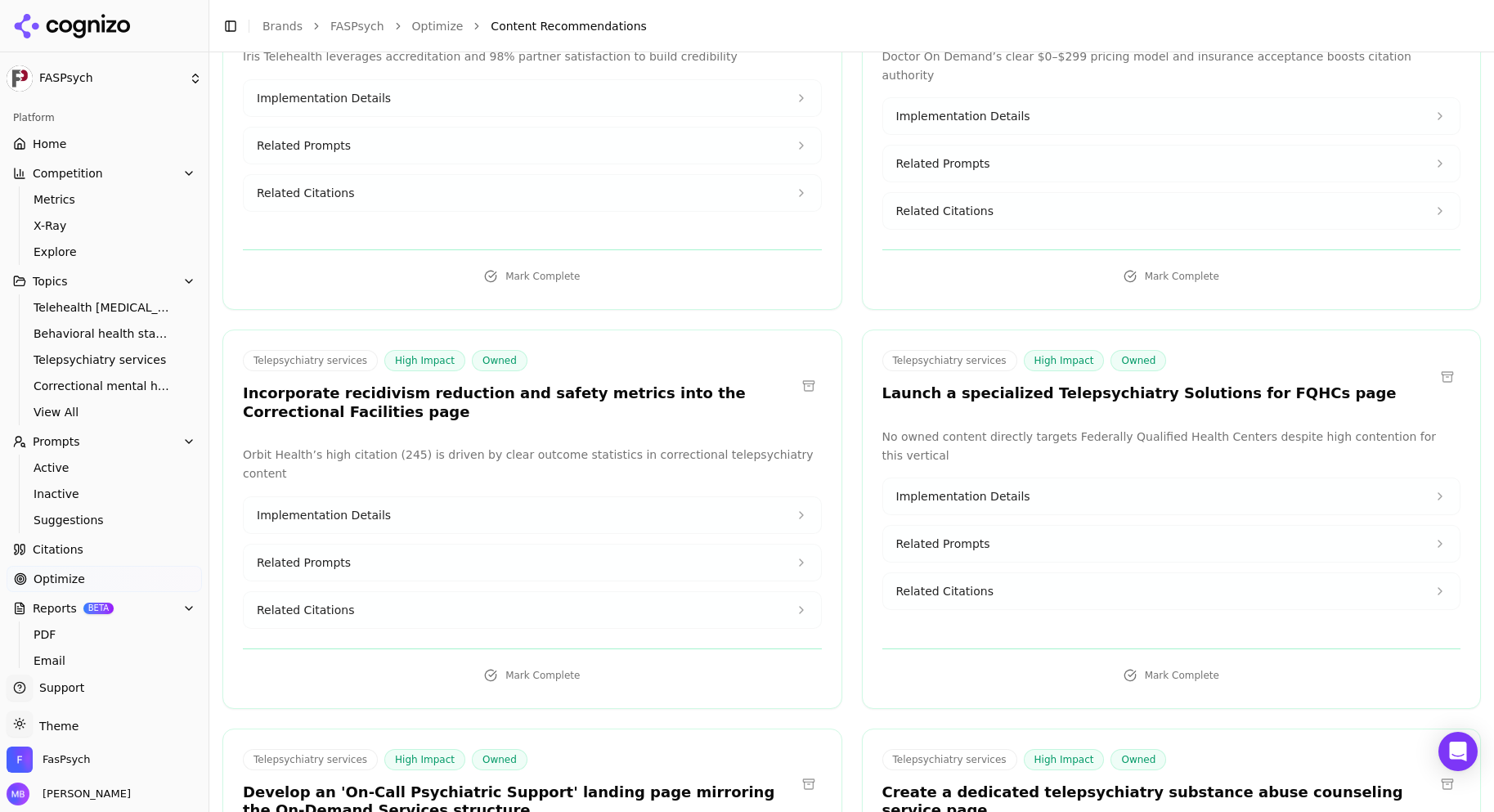
scroll to position [1766, 0]
click at [694, 543] on button "Related Prompts" at bounding box center [531, 560] width 577 height 36
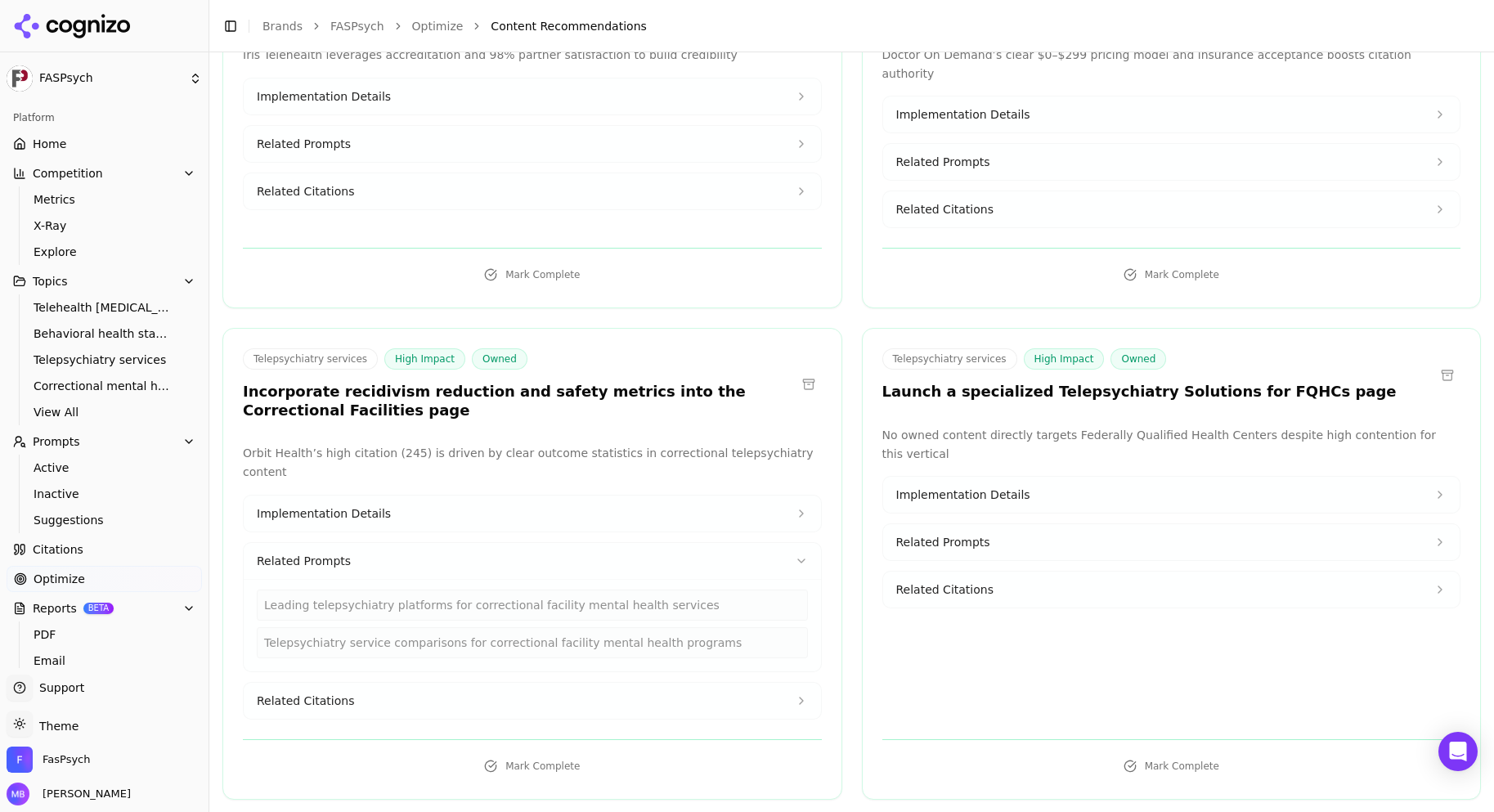
click at [690, 496] on button "Implementation Details" at bounding box center [531, 513] width 577 height 36
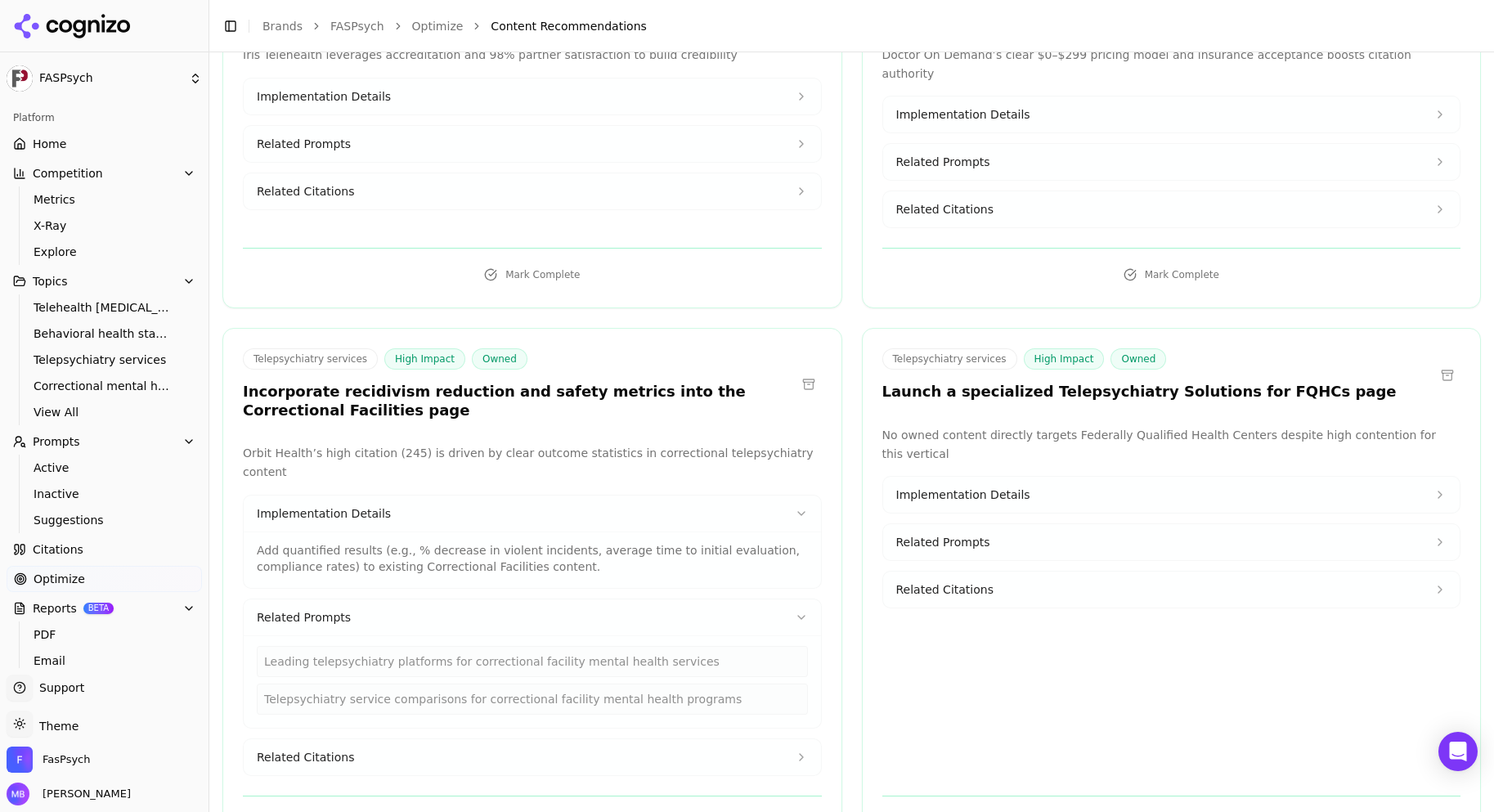
click at [542, 739] on button "Related Citations" at bounding box center [531, 757] width 577 height 36
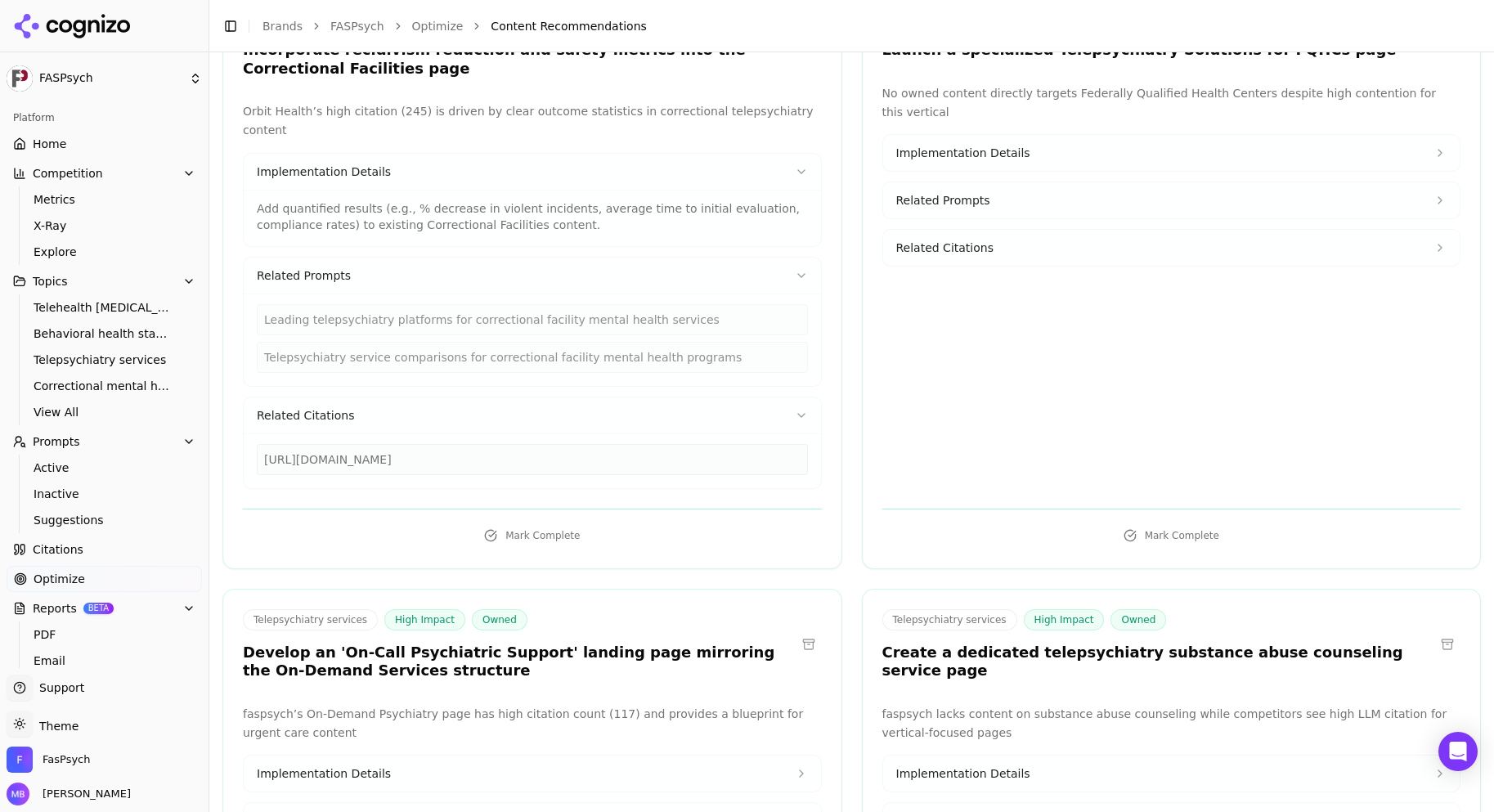
scroll to position [2169, 0]
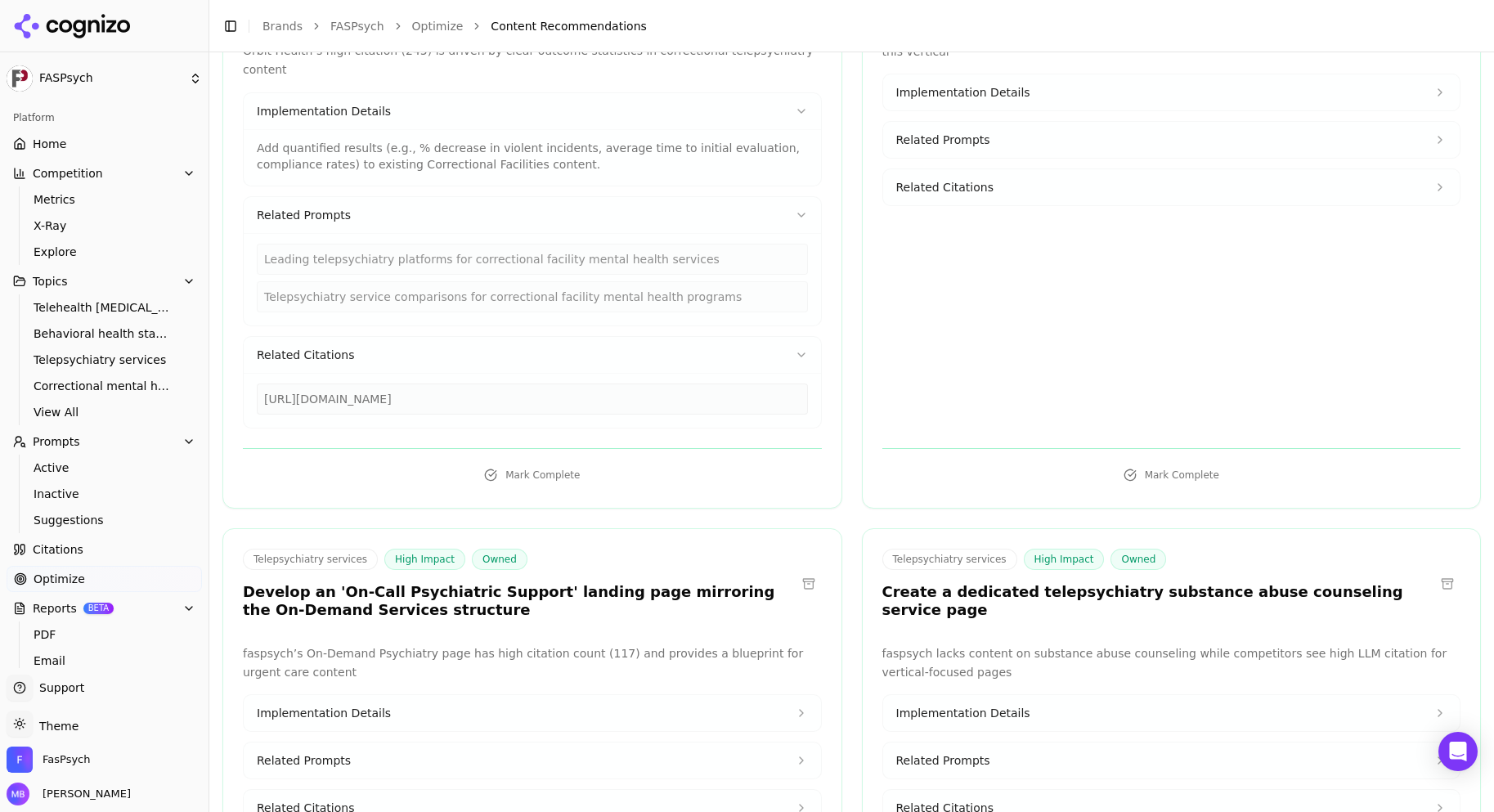
click at [975, 179] on span "Related Citations" at bounding box center [945, 187] width 98 height 17
click at [974, 132] on span "Related Prompts" at bounding box center [944, 140] width 94 height 17
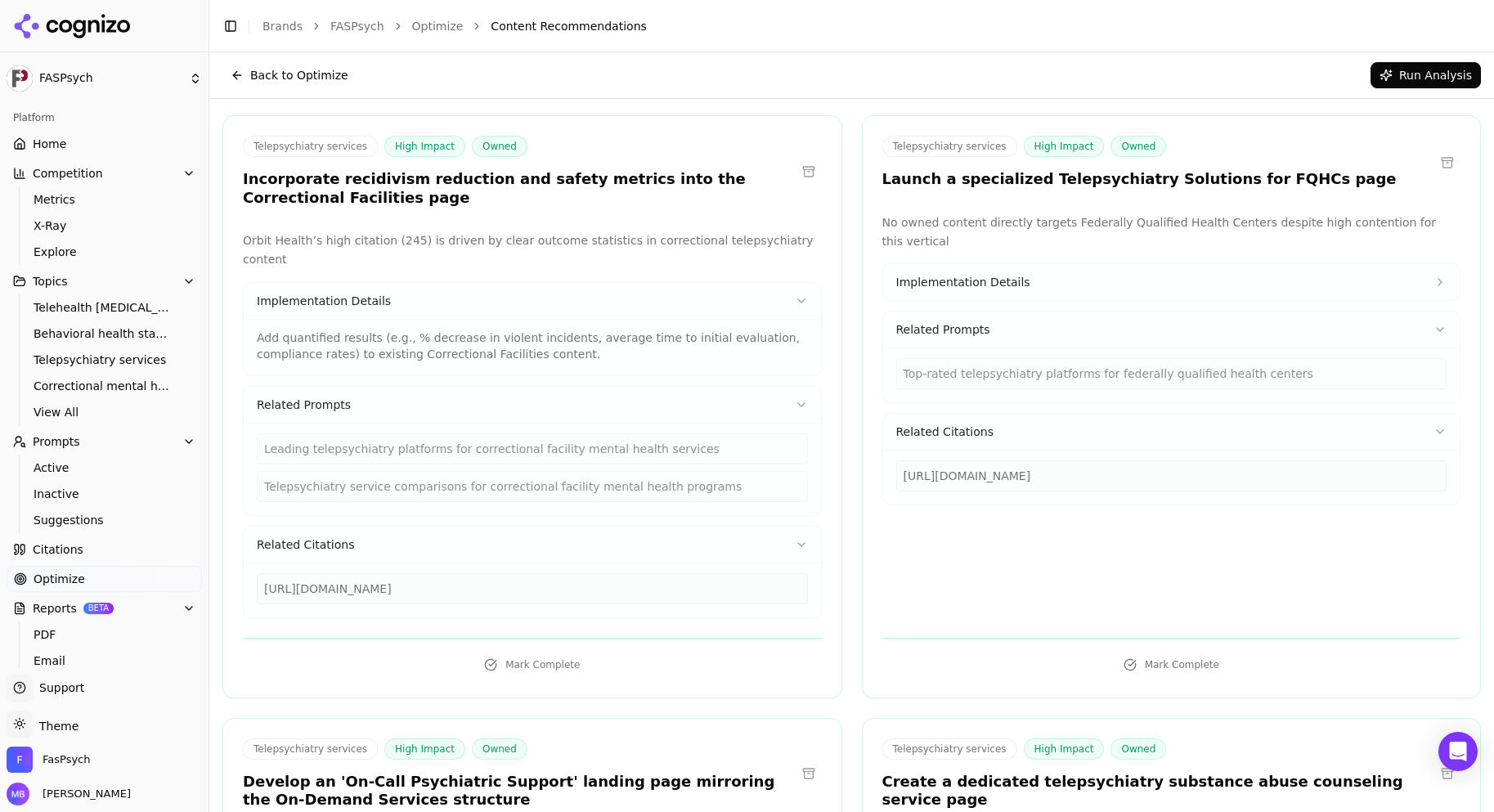
scroll to position [1972, 0]
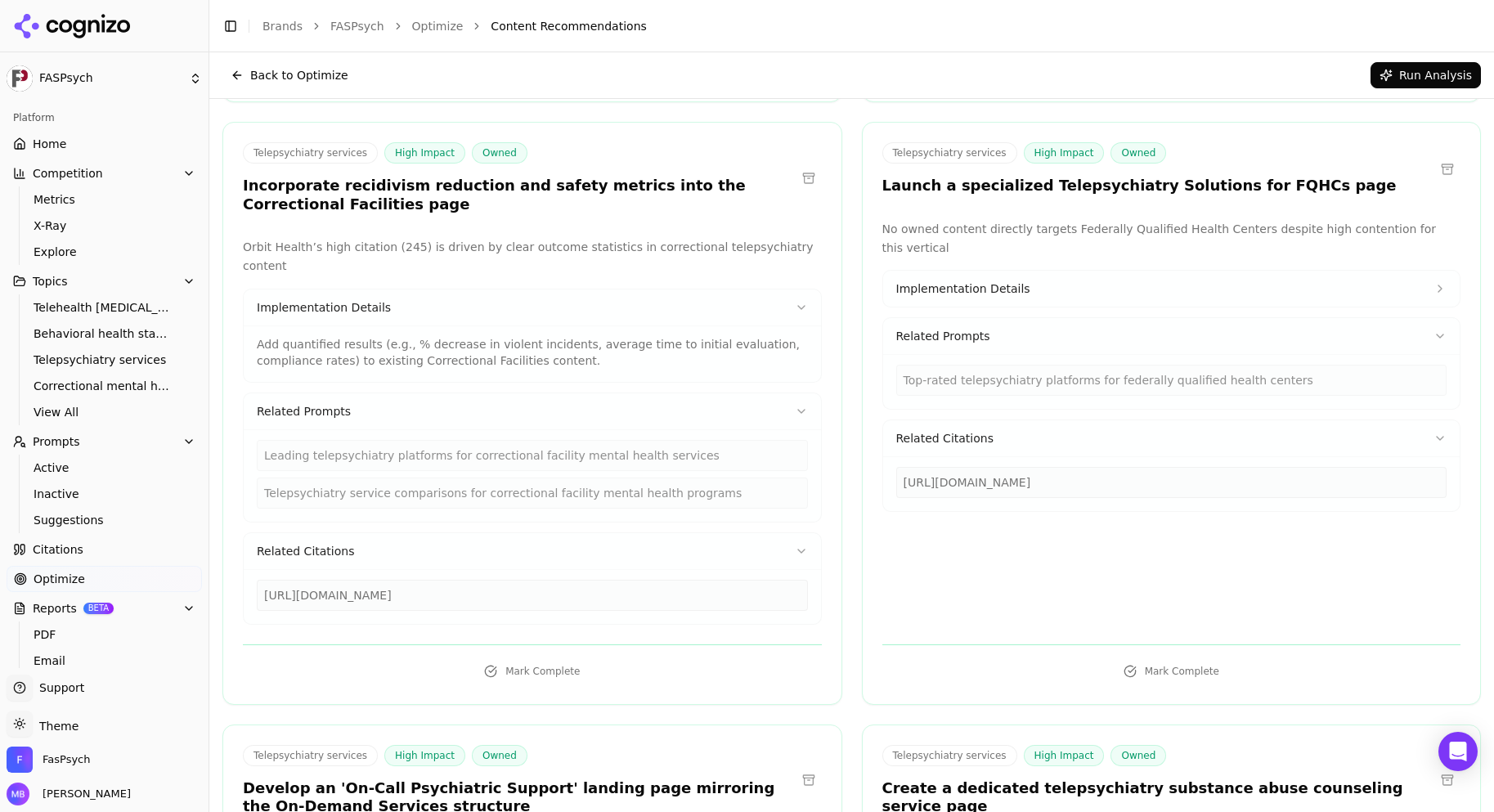
click at [965, 281] on span "Implementation Details" at bounding box center [963, 289] width 134 height 17
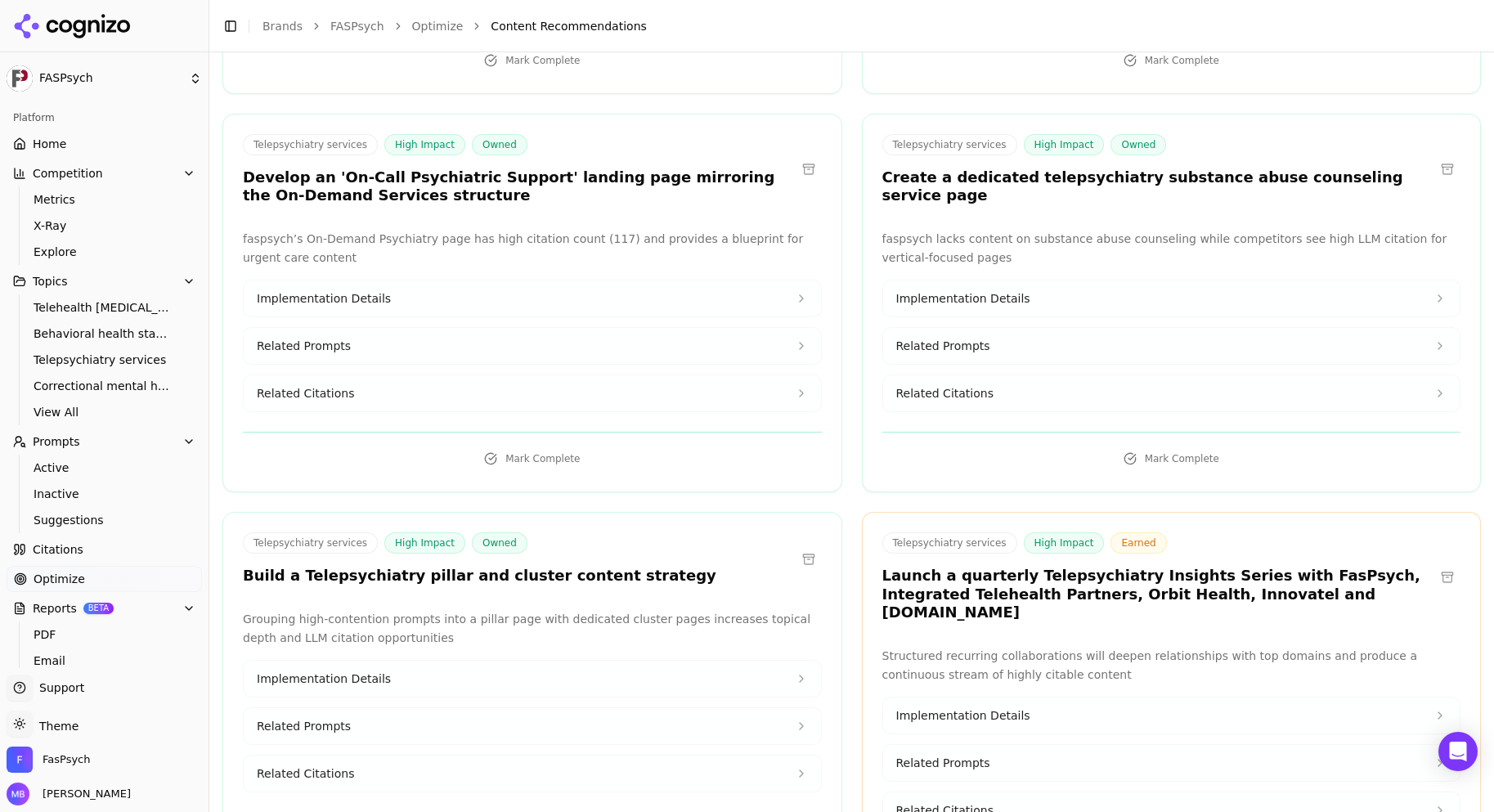
scroll to position [2636, 0]
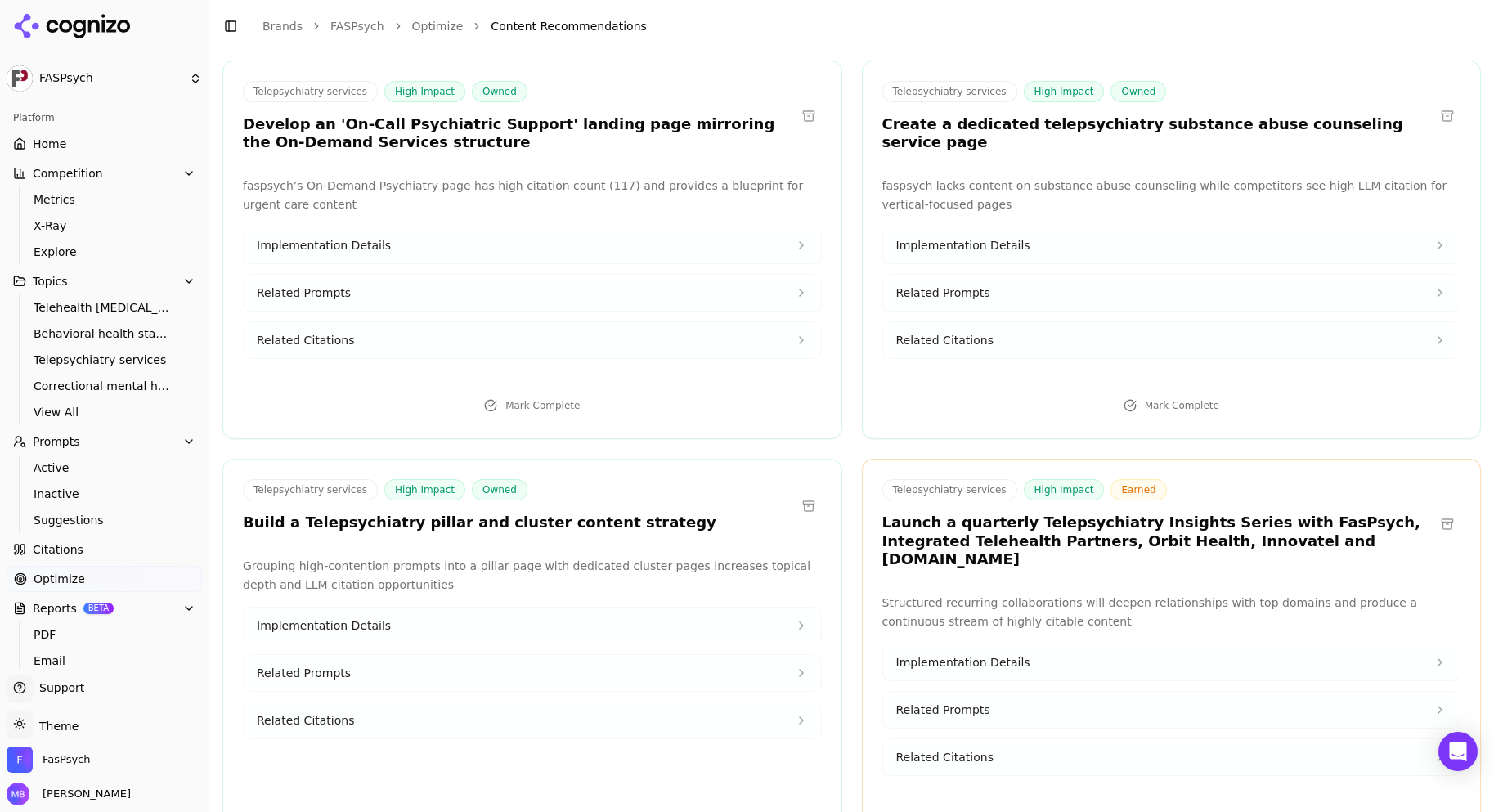
click at [672, 608] on button "Implementation Details" at bounding box center [531, 625] width 577 height 36
click at [674, 608] on button "Implementation Details" at bounding box center [531, 625] width 577 height 36
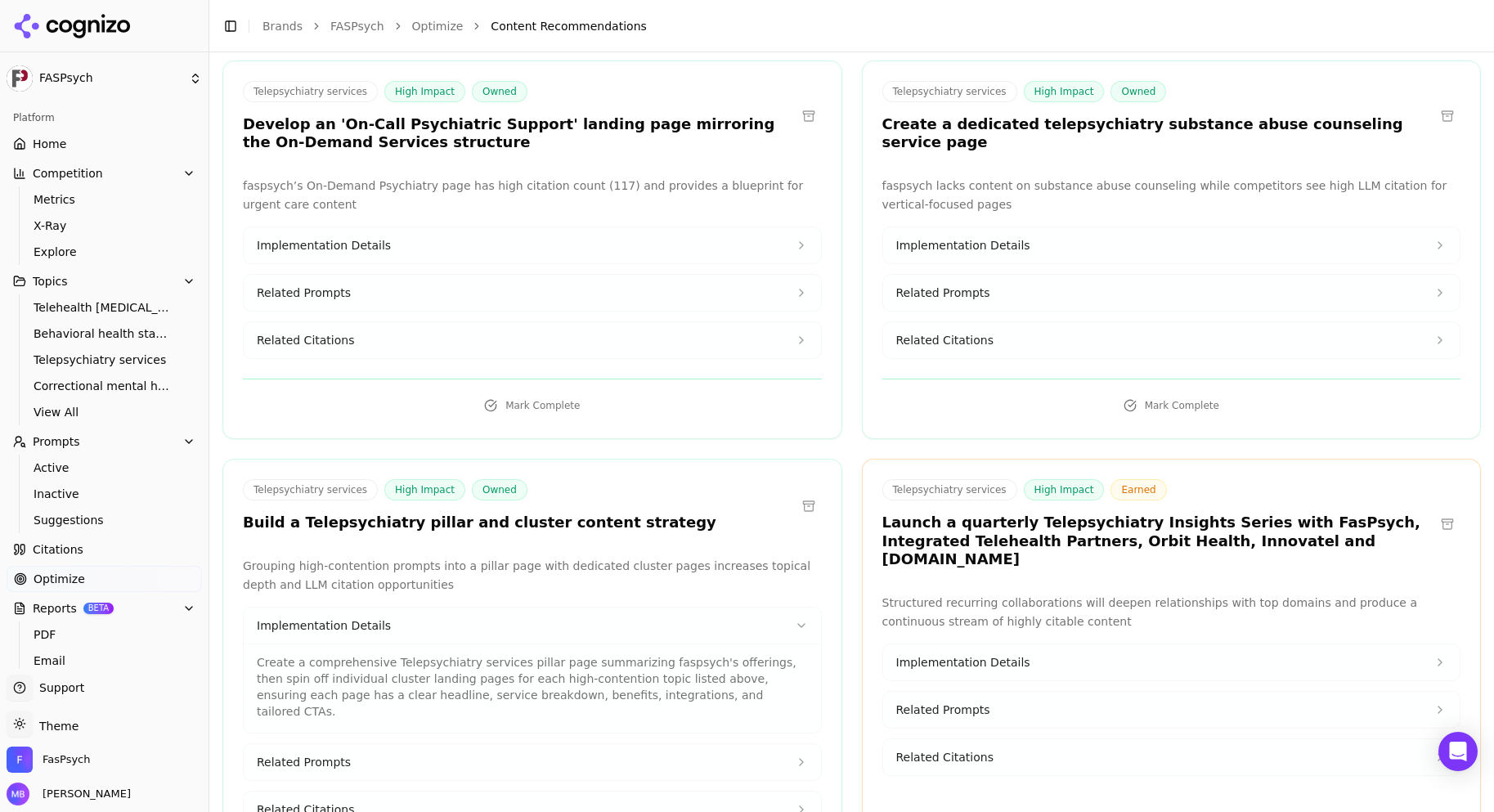
click at [608, 744] on button "Related Prompts" at bounding box center [531, 762] width 577 height 36
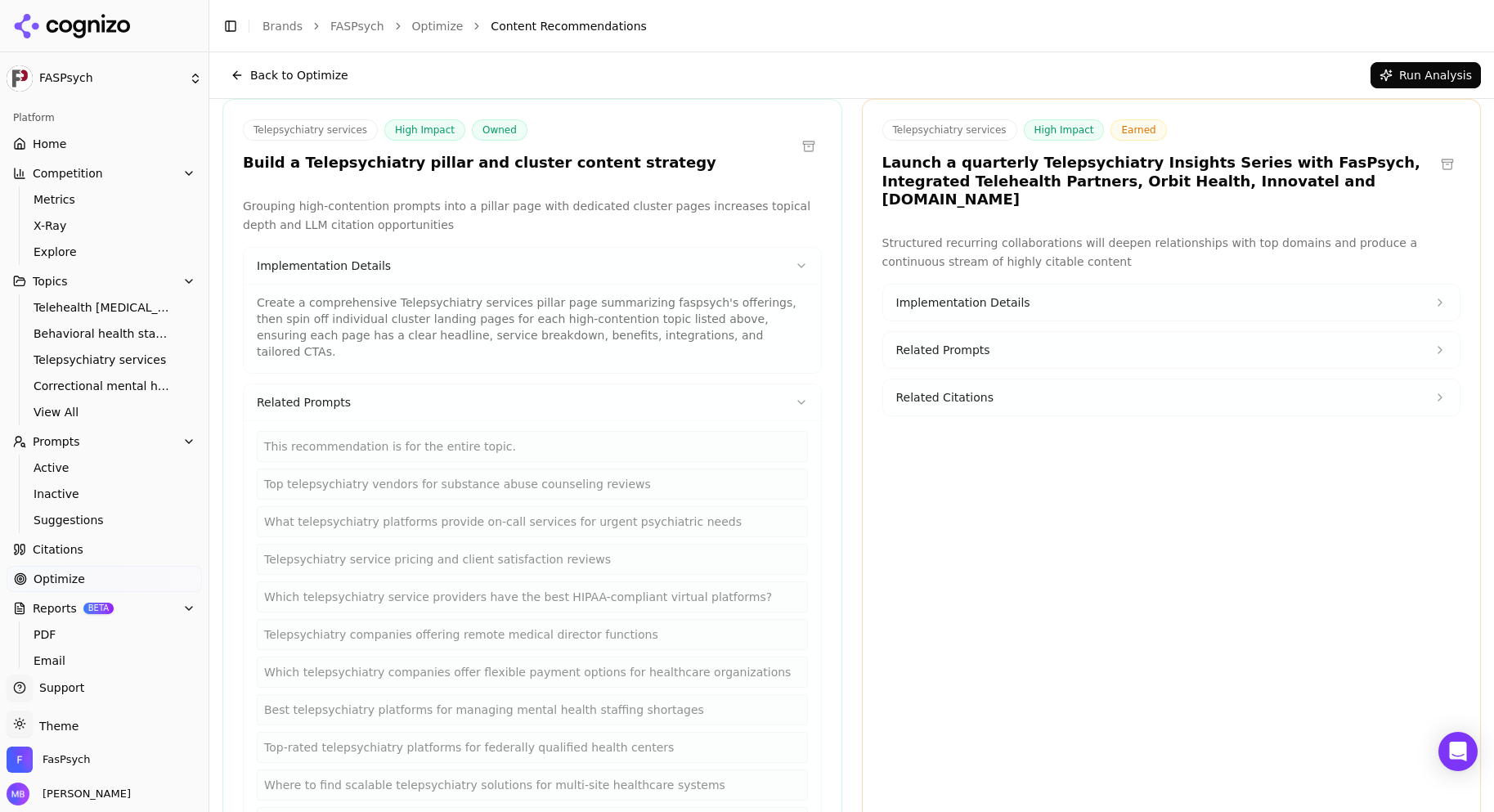
scroll to position [2333, 0]
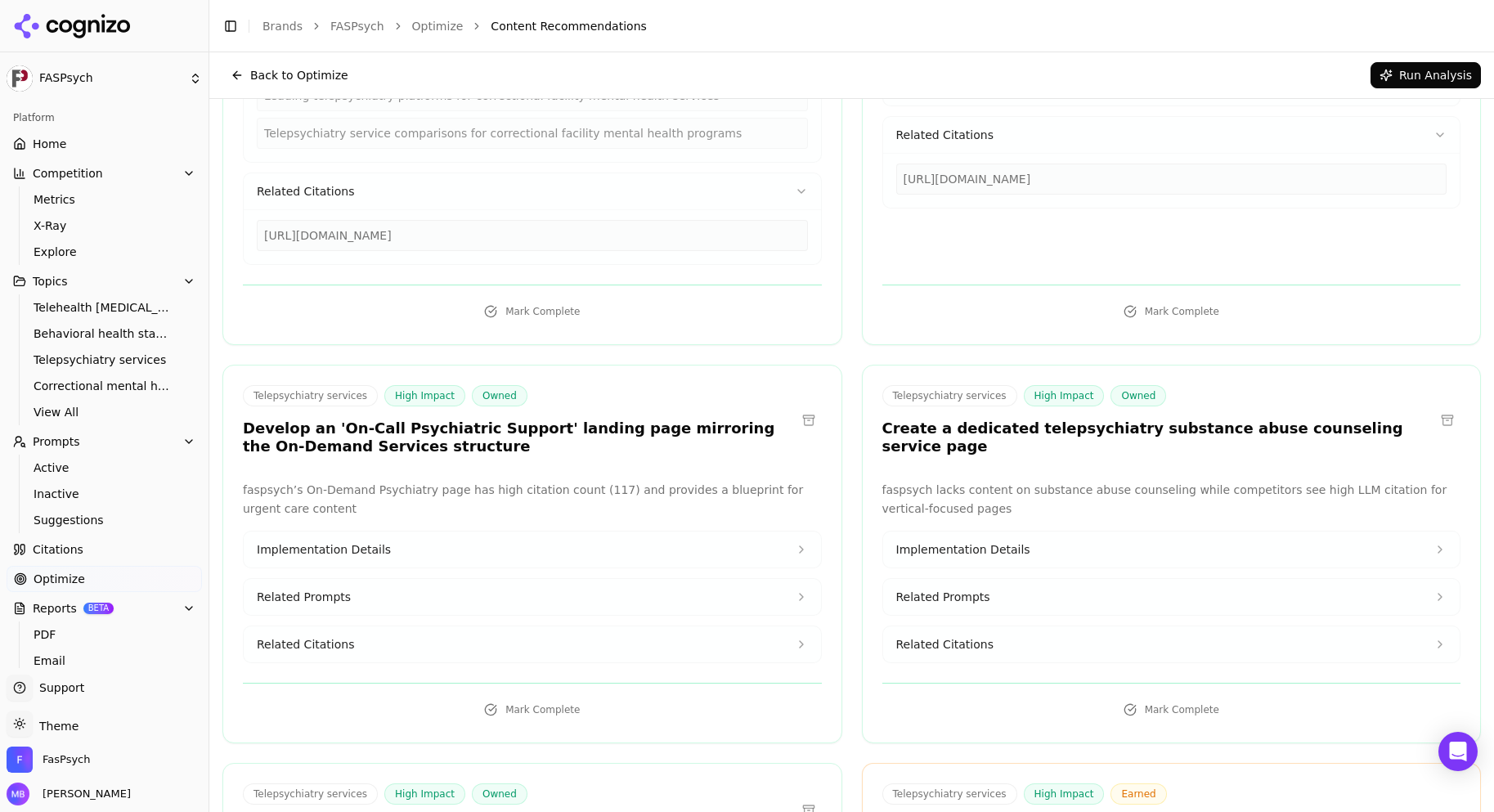
click at [976, 541] on span "Implementation Details" at bounding box center [963, 550] width 134 height 17
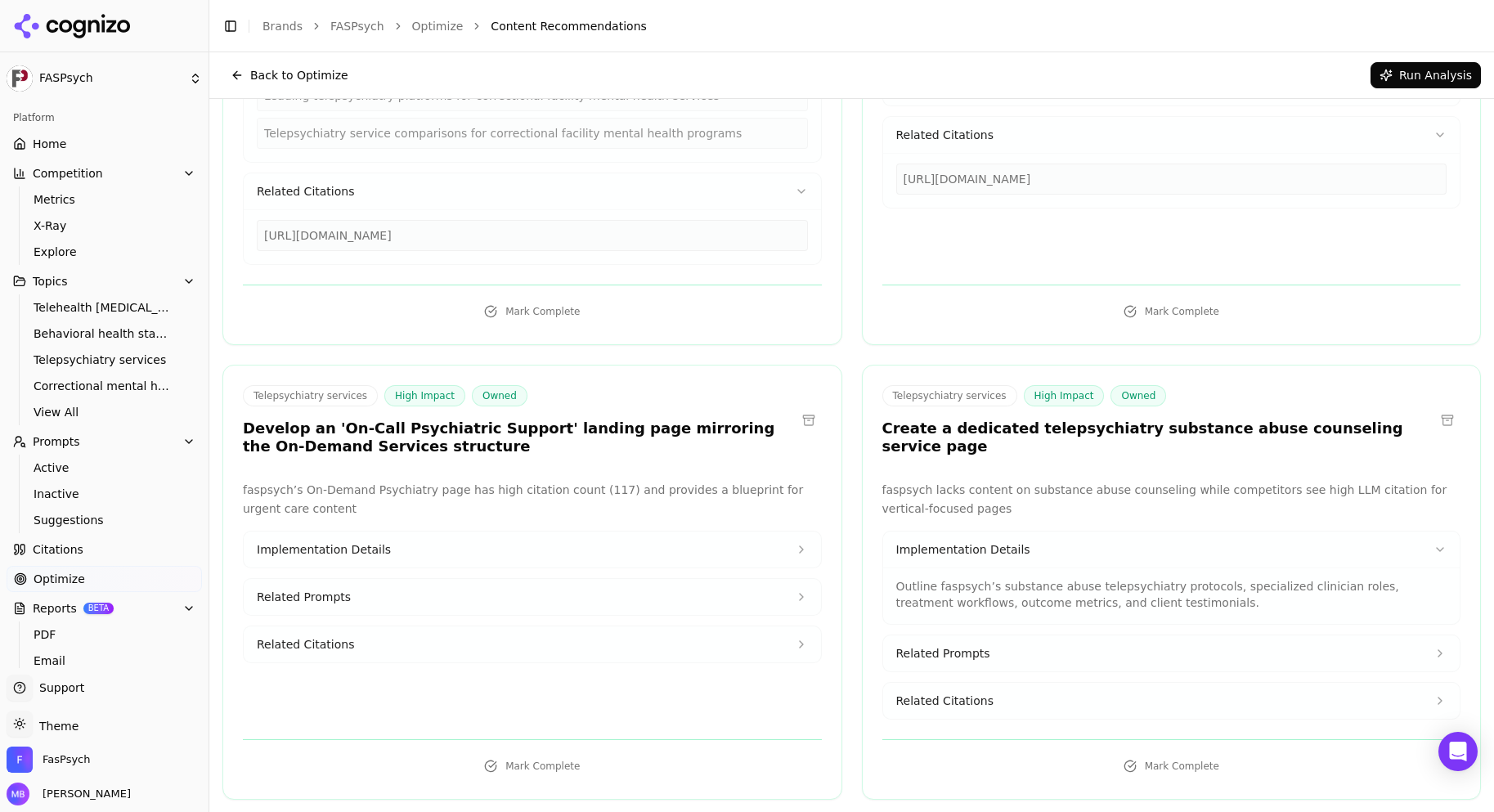
click at [968, 645] on span "Related Prompts" at bounding box center [944, 653] width 94 height 17
click at [961, 747] on span "Related Citations" at bounding box center [945, 756] width 98 height 17
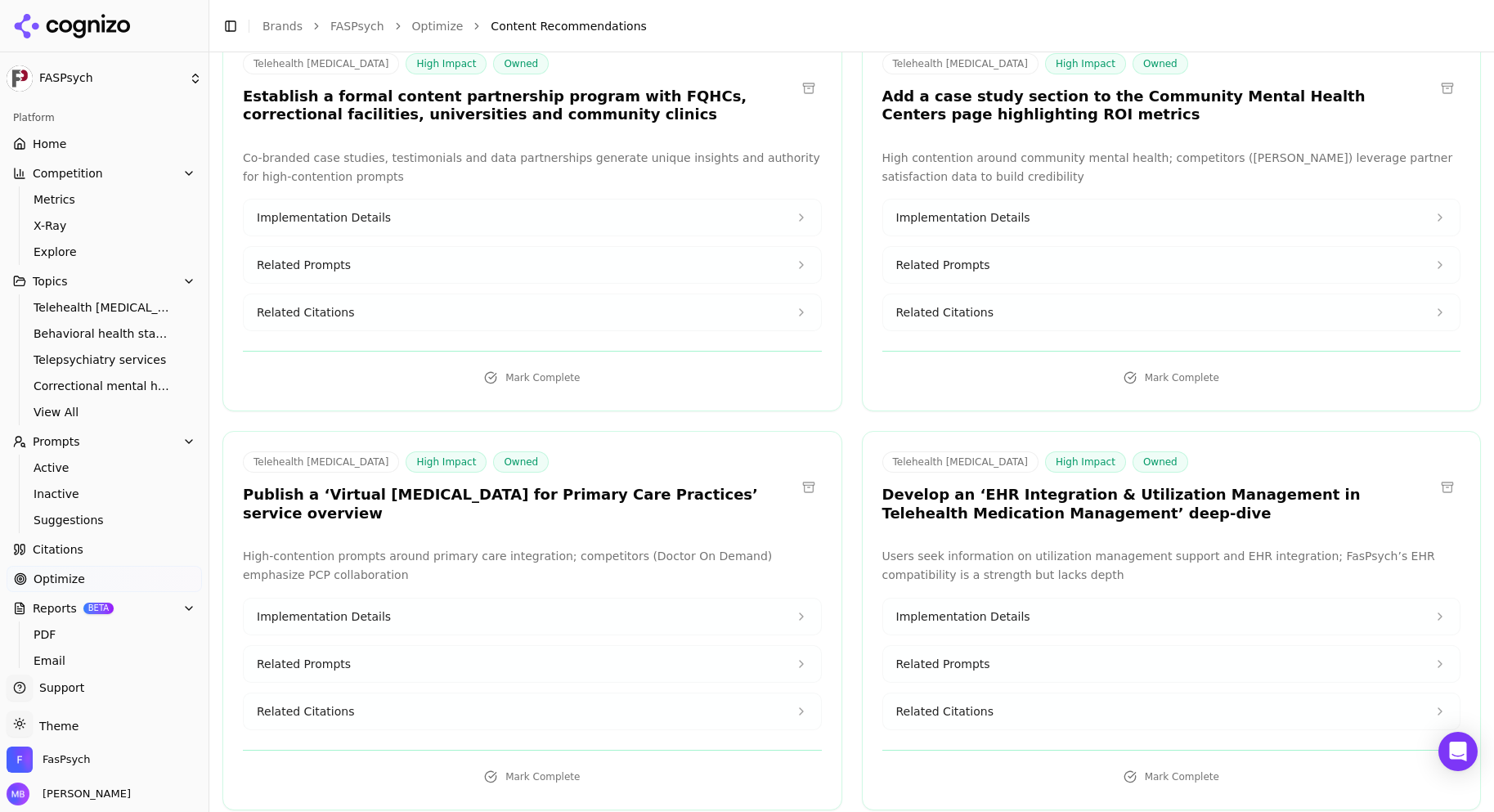
scroll to position [5993, 0]
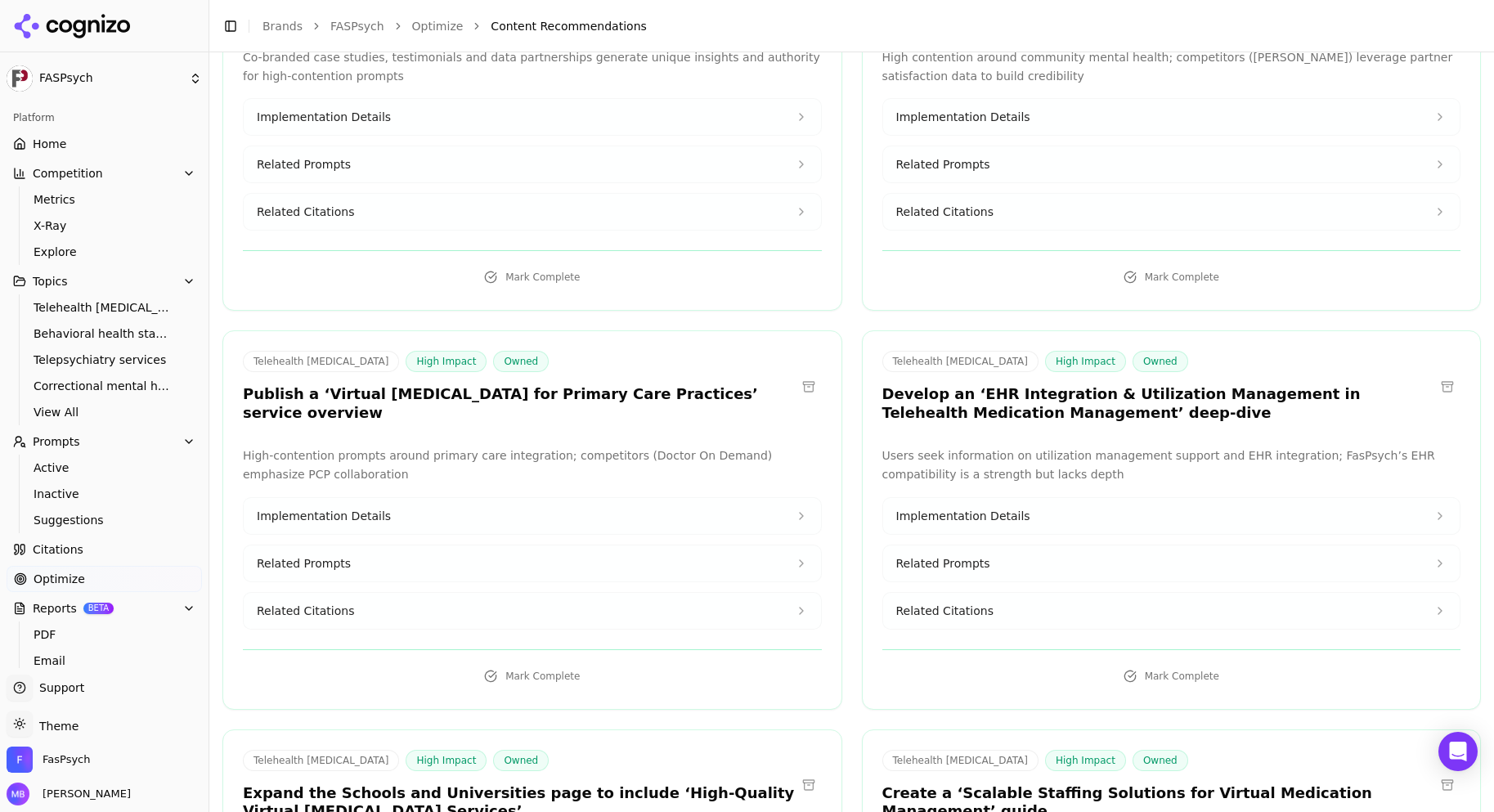
click at [714, 498] on button "Implementation Details" at bounding box center [531, 516] width 577 height 36
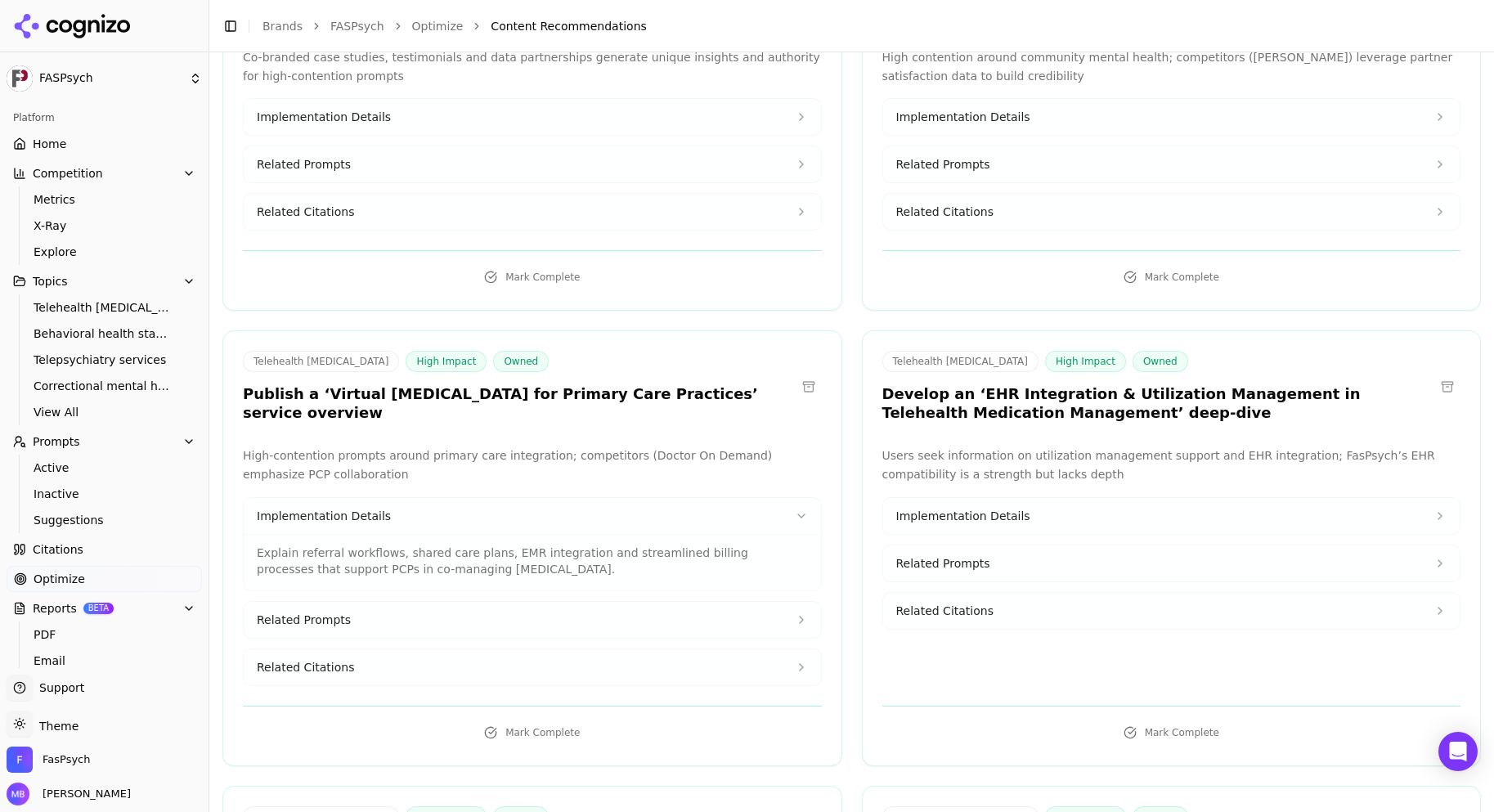
click at [689, 602] on button "Related Prompts" at bounding box center [531, 619] width 577 height 36
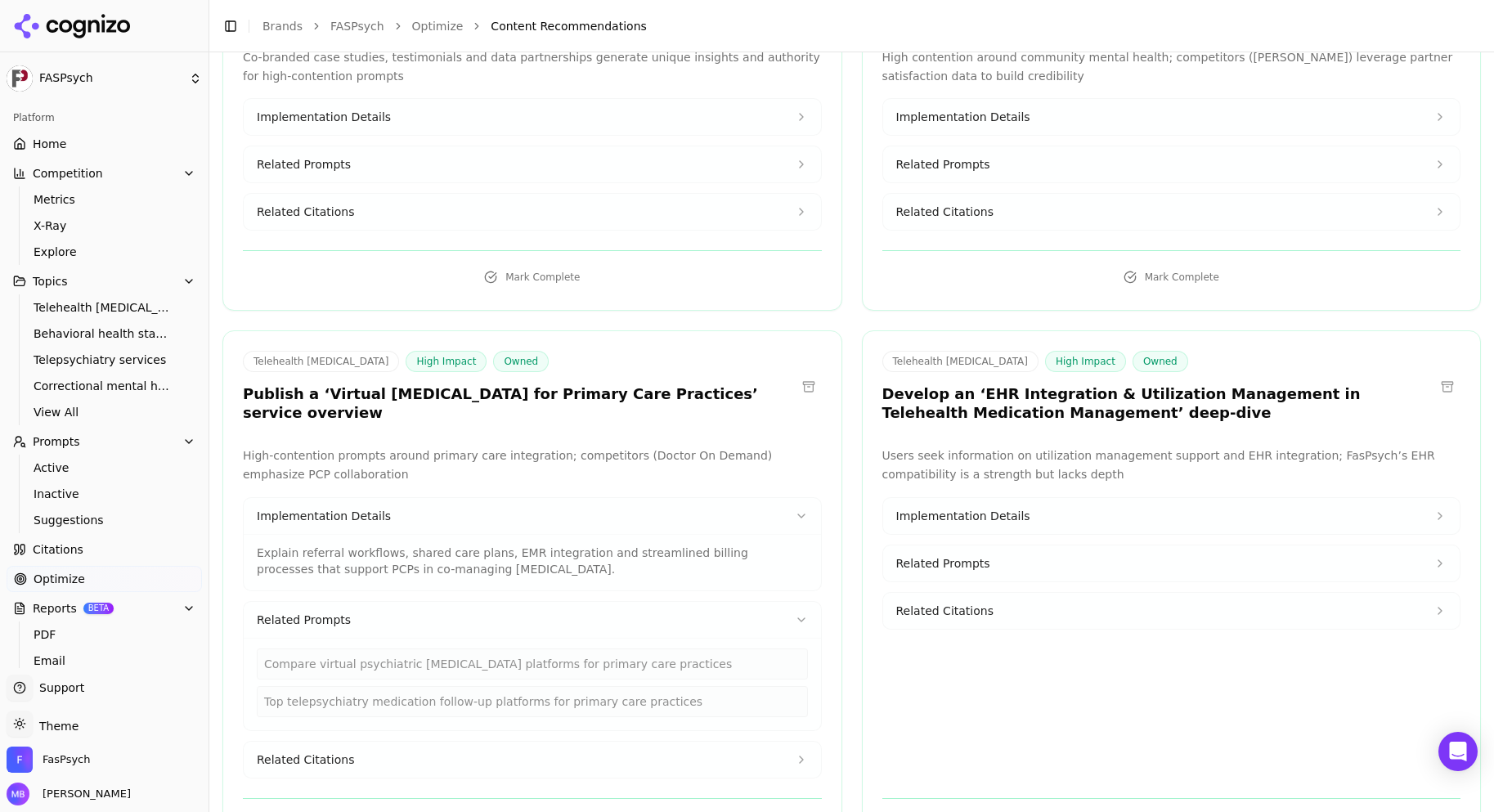
click at [629, 742] on button "Related Citations" at bounding box center [531, 759] width 577 height 36
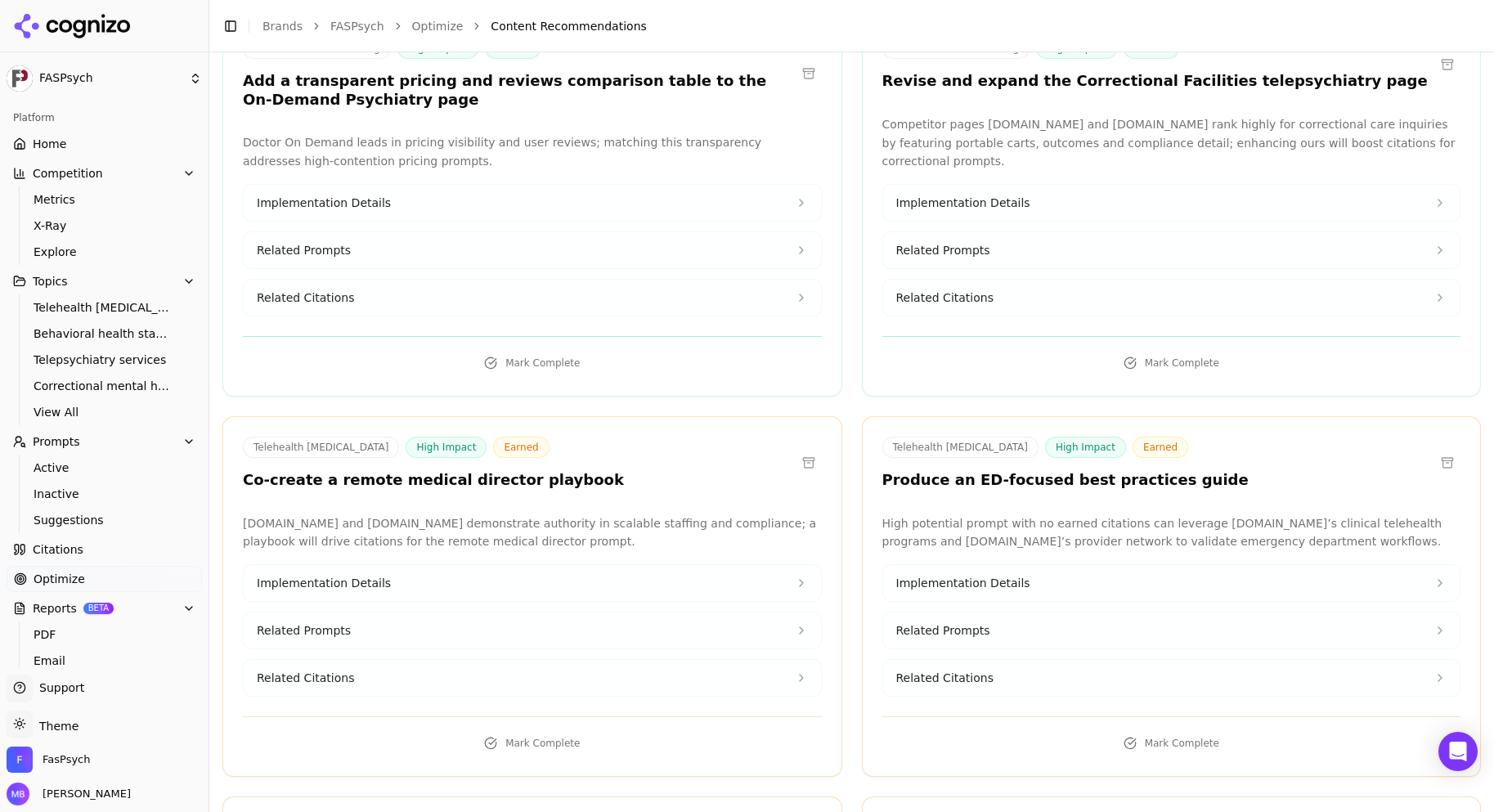
scroll to position [9420, 0]
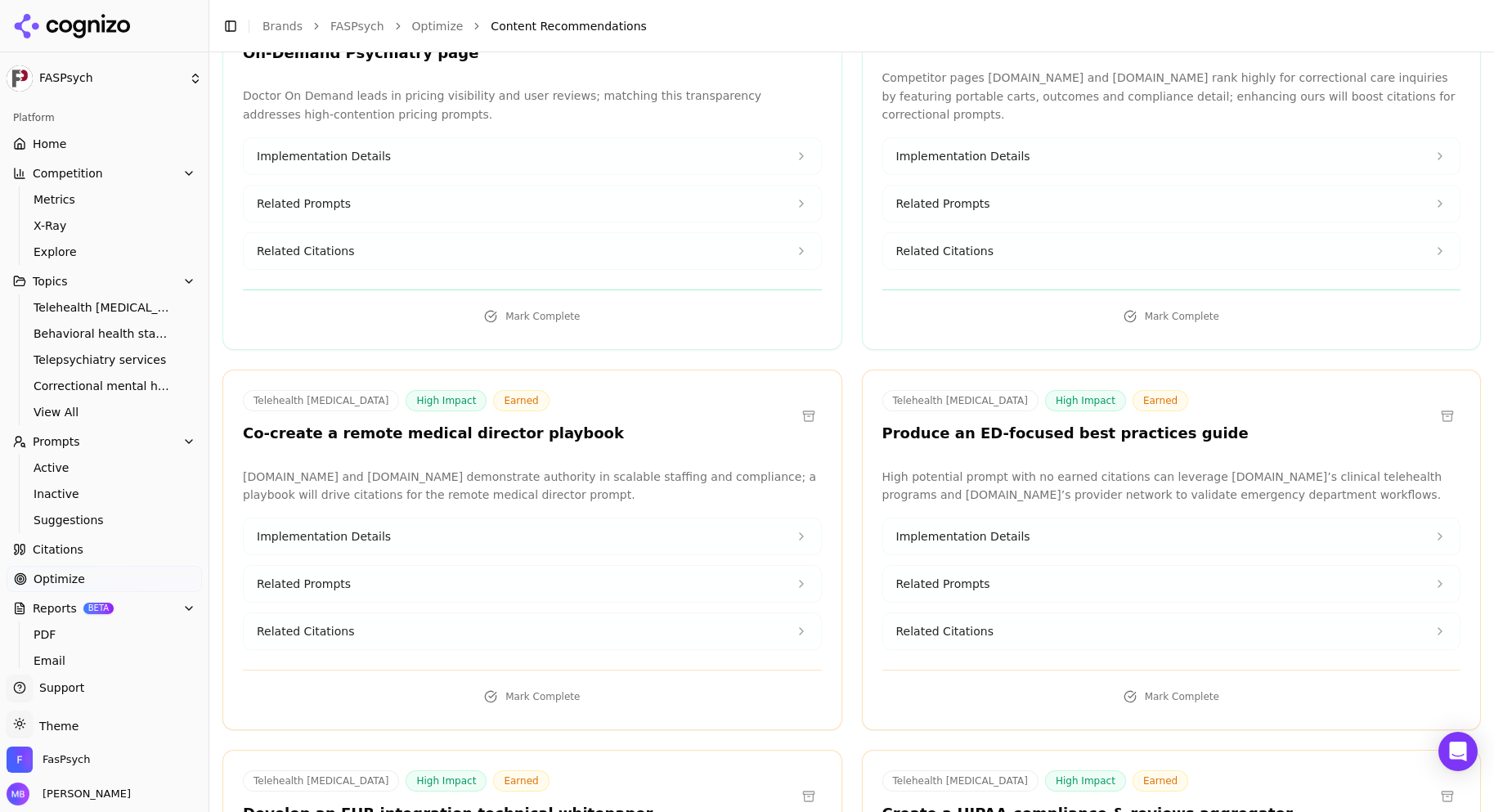
click at [776, 518] on button "Implementation Details" at bounding box center [531, 536] width 577 height 36
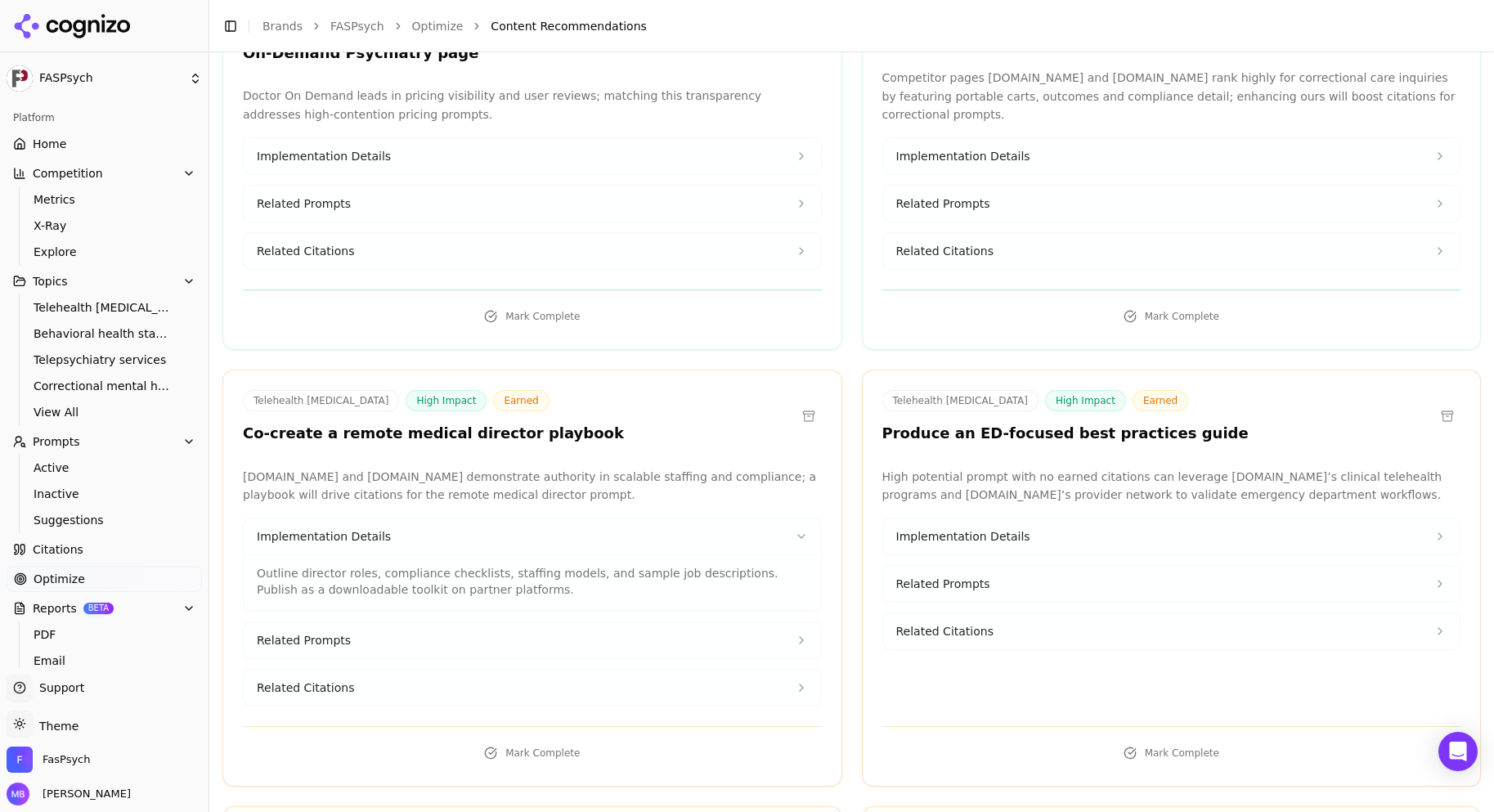
drag, startPoint x: 756, startPoint y: 394, endPoint x: 754, endPoint y: 418, distance: 24.1
click at [754, 517] on div "Implementation Details Outline director roles, compliance checklists, staffing …" at bounding box center [531, 612] width 579 height 189
click at [754, 622] on button "Related Prompts" at bounding box center [531, 640] width 577 height 36
click at [726, 724] on button "Related Citations" at bounding box center [531, 742] width 577 height 36
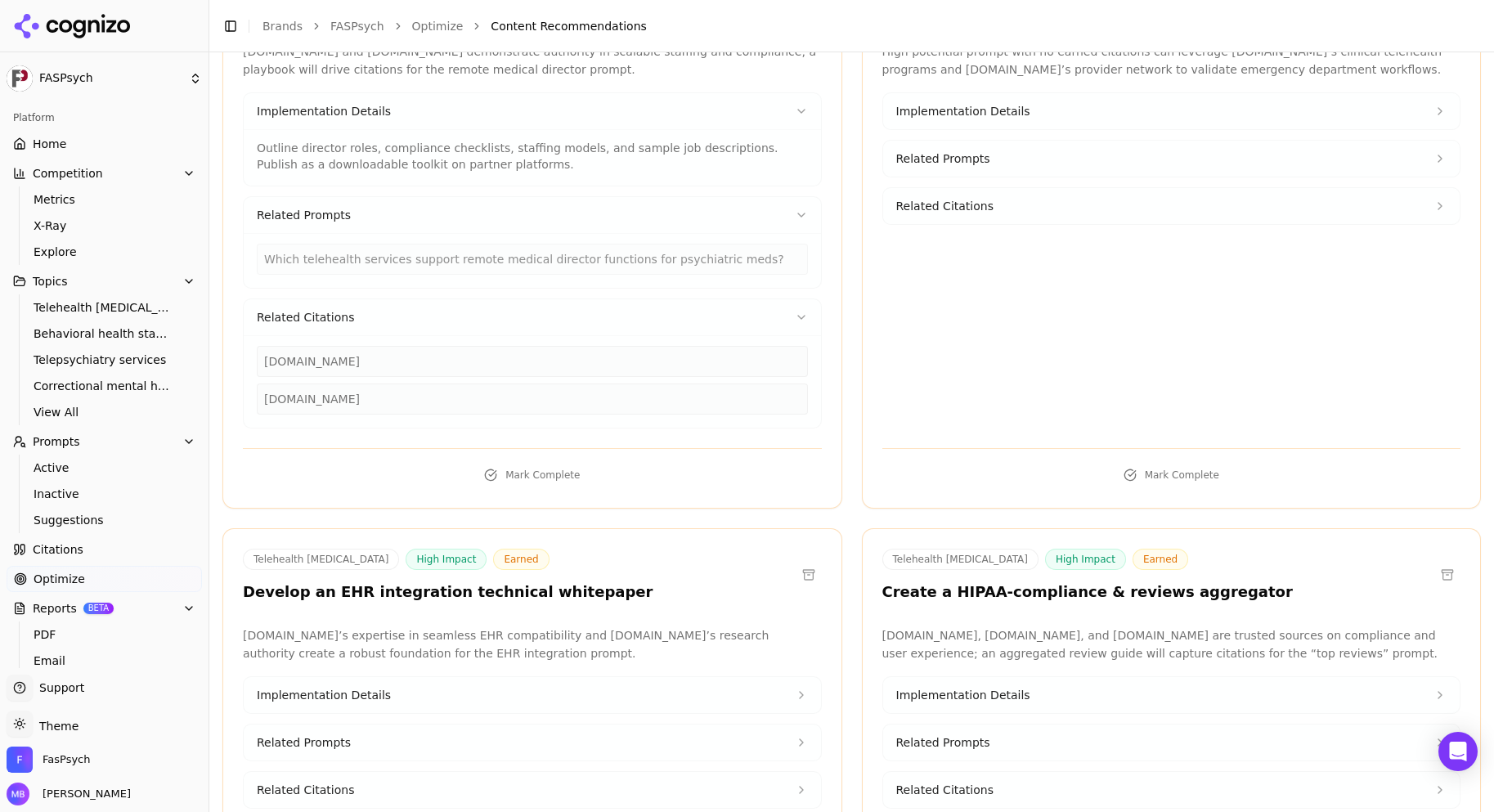
scroll to position [9878, 0]
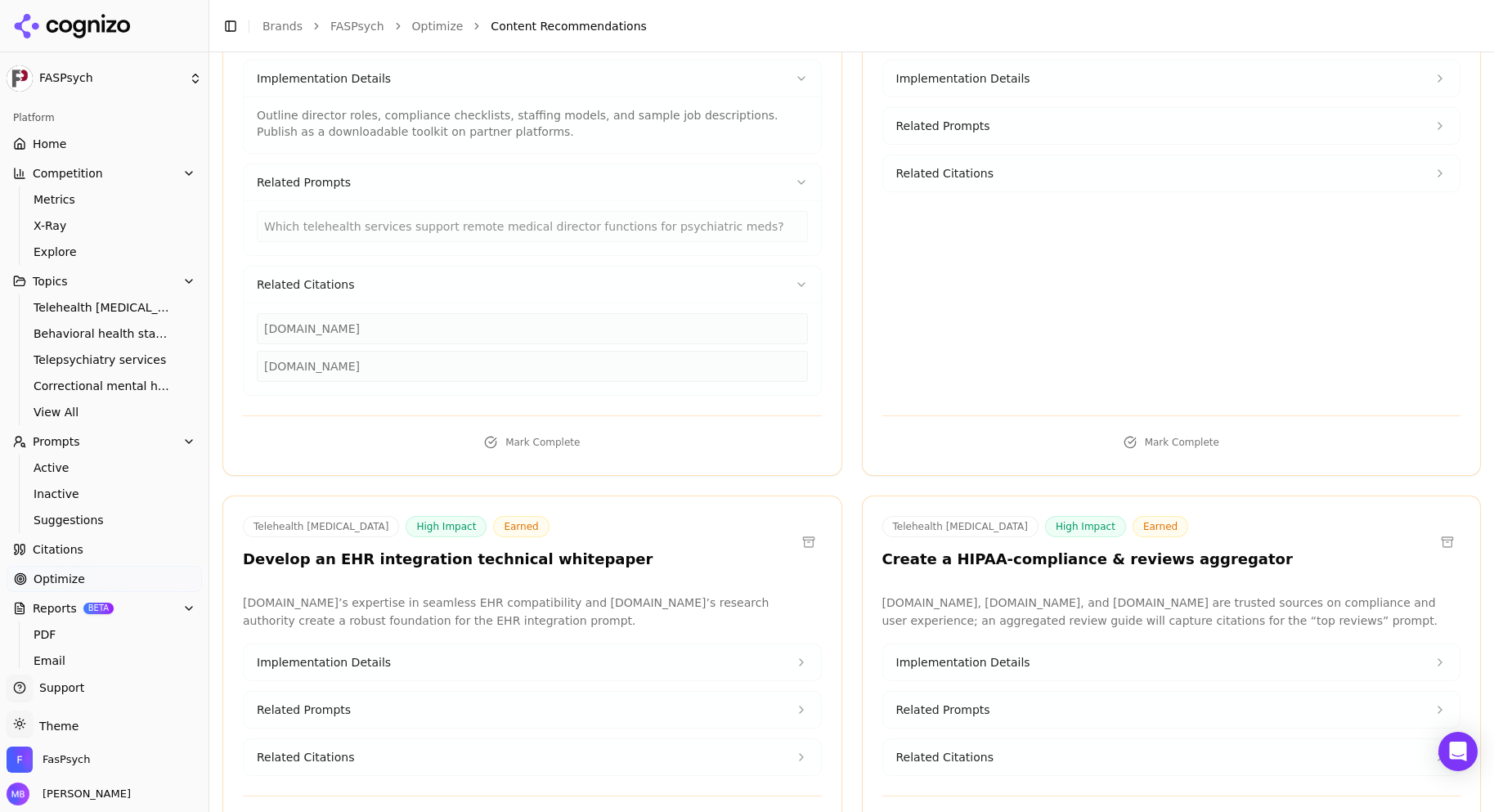
click at [896, 749] on span "Related Citations" at bounding box center [945, 757] width 98 height 17
click at [926, 654] on span "Implementation Details" at bounding box center [963, 662] width 134 height 17
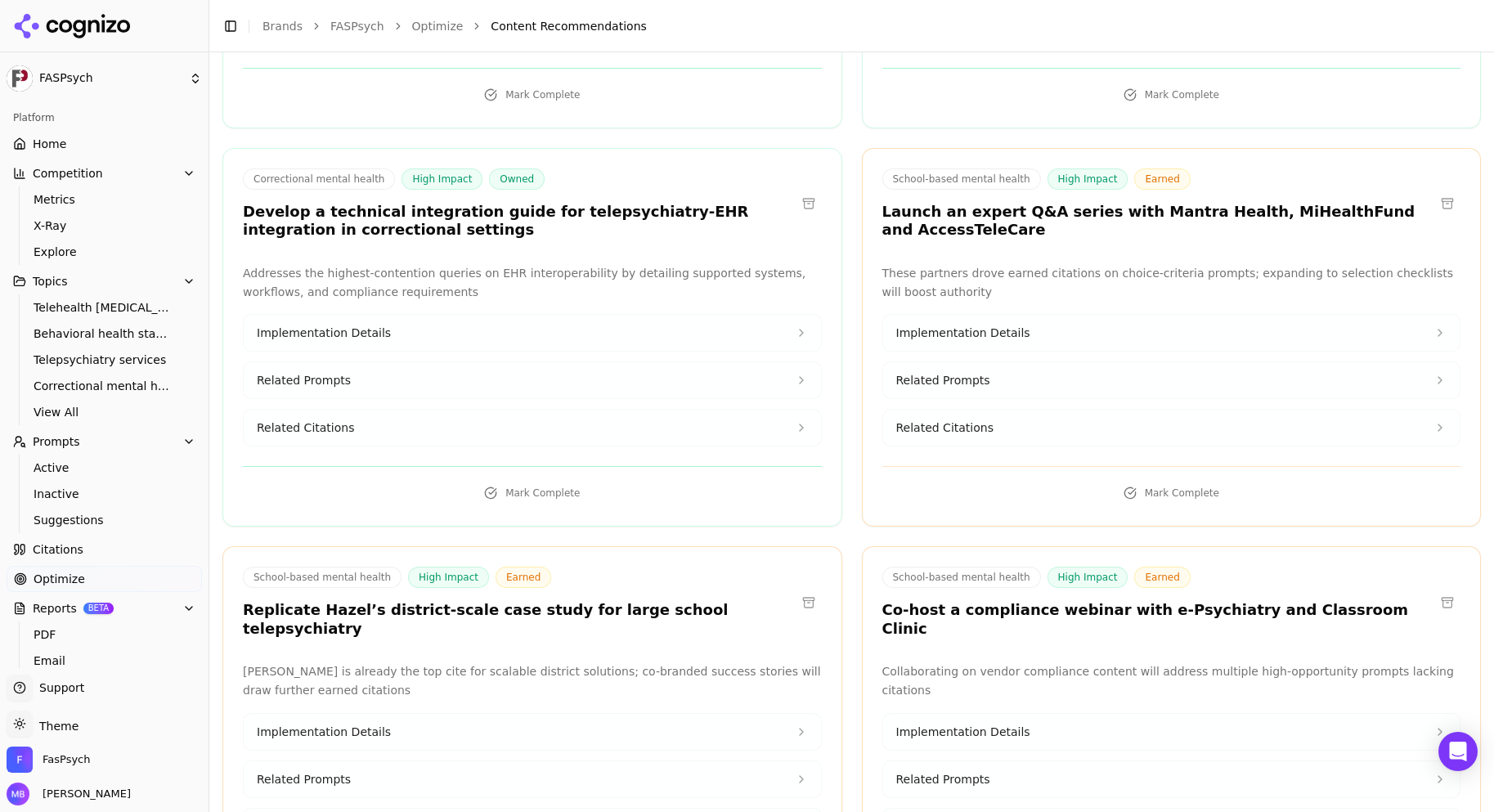
scroll to position [16453, 0]
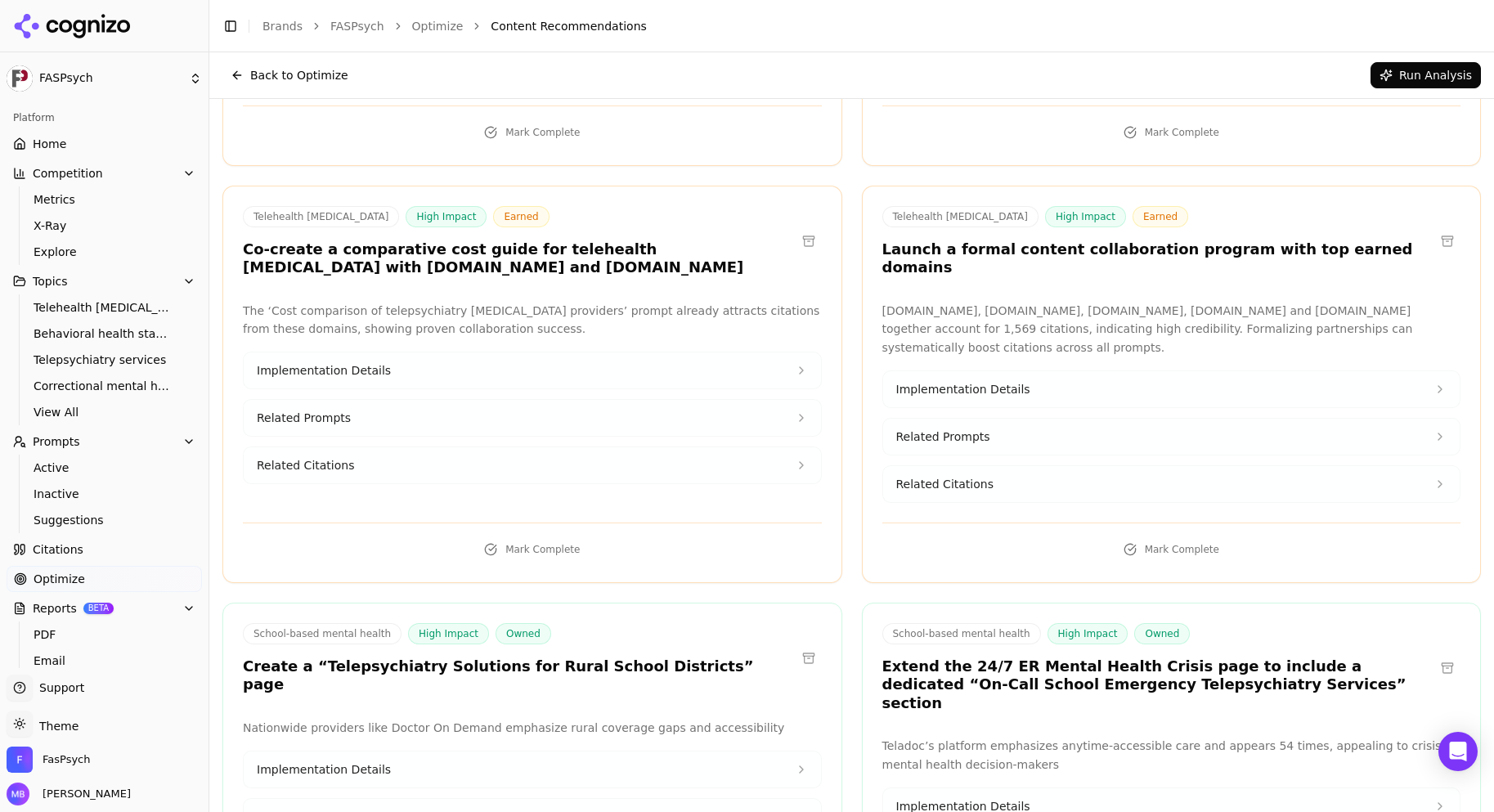
scroll to position [28372, 0]
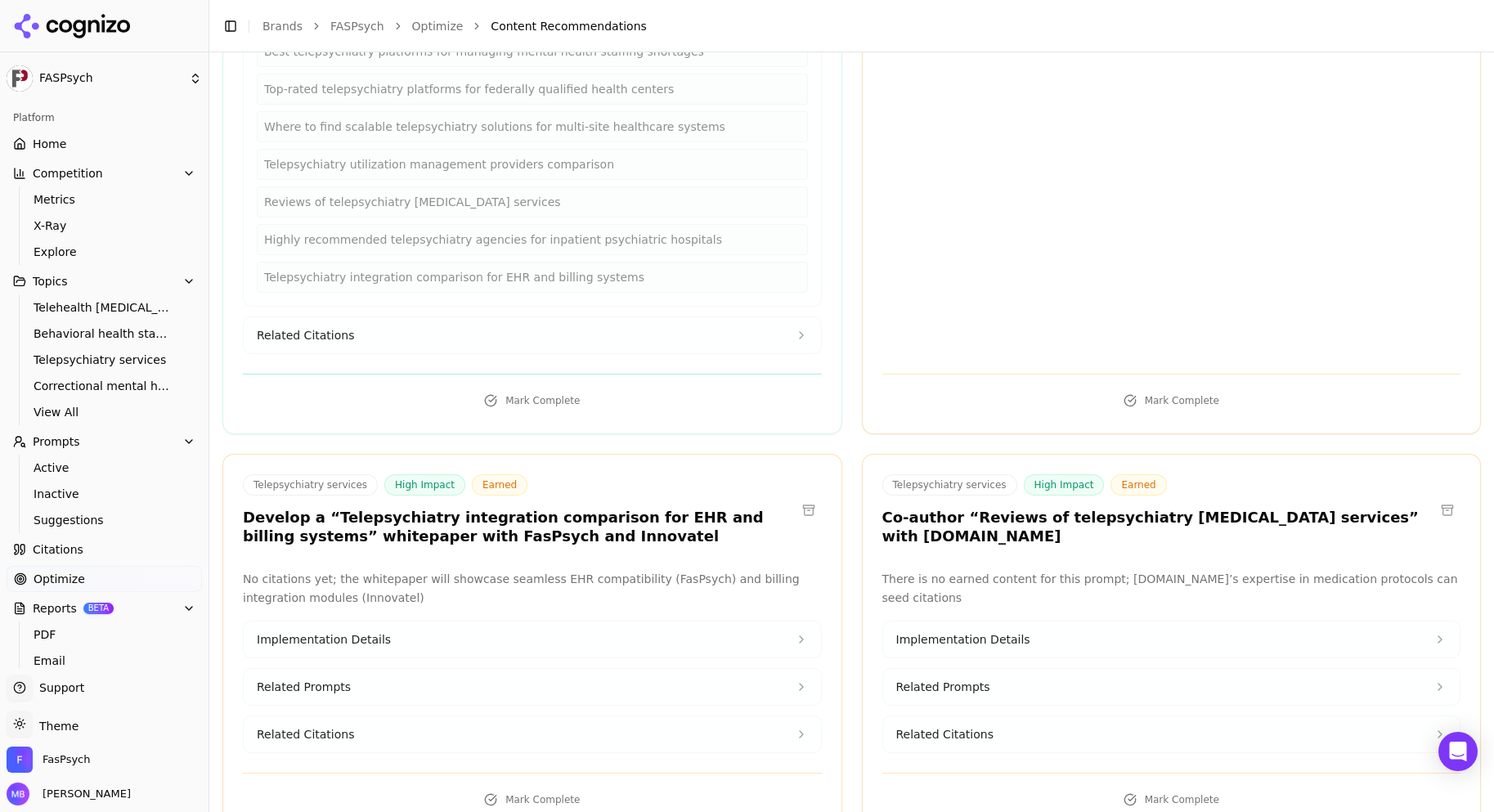
scroll to position [4485, 0]
